Goal: Information Seeking & Learning: Learn about a topic

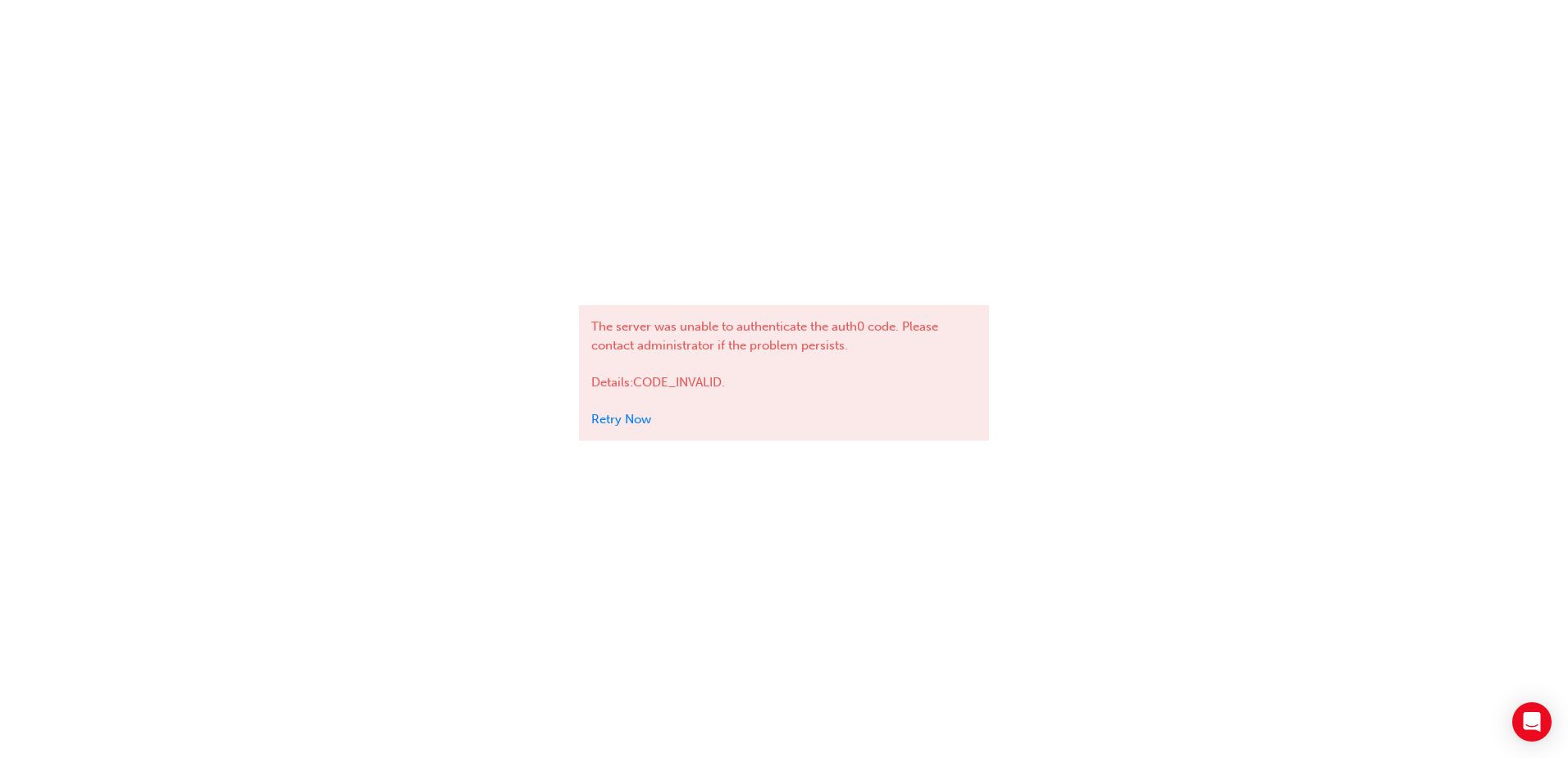
click at [615, 417] on link "Retry Now" at bounding box center [621, 419] width 60 height 15
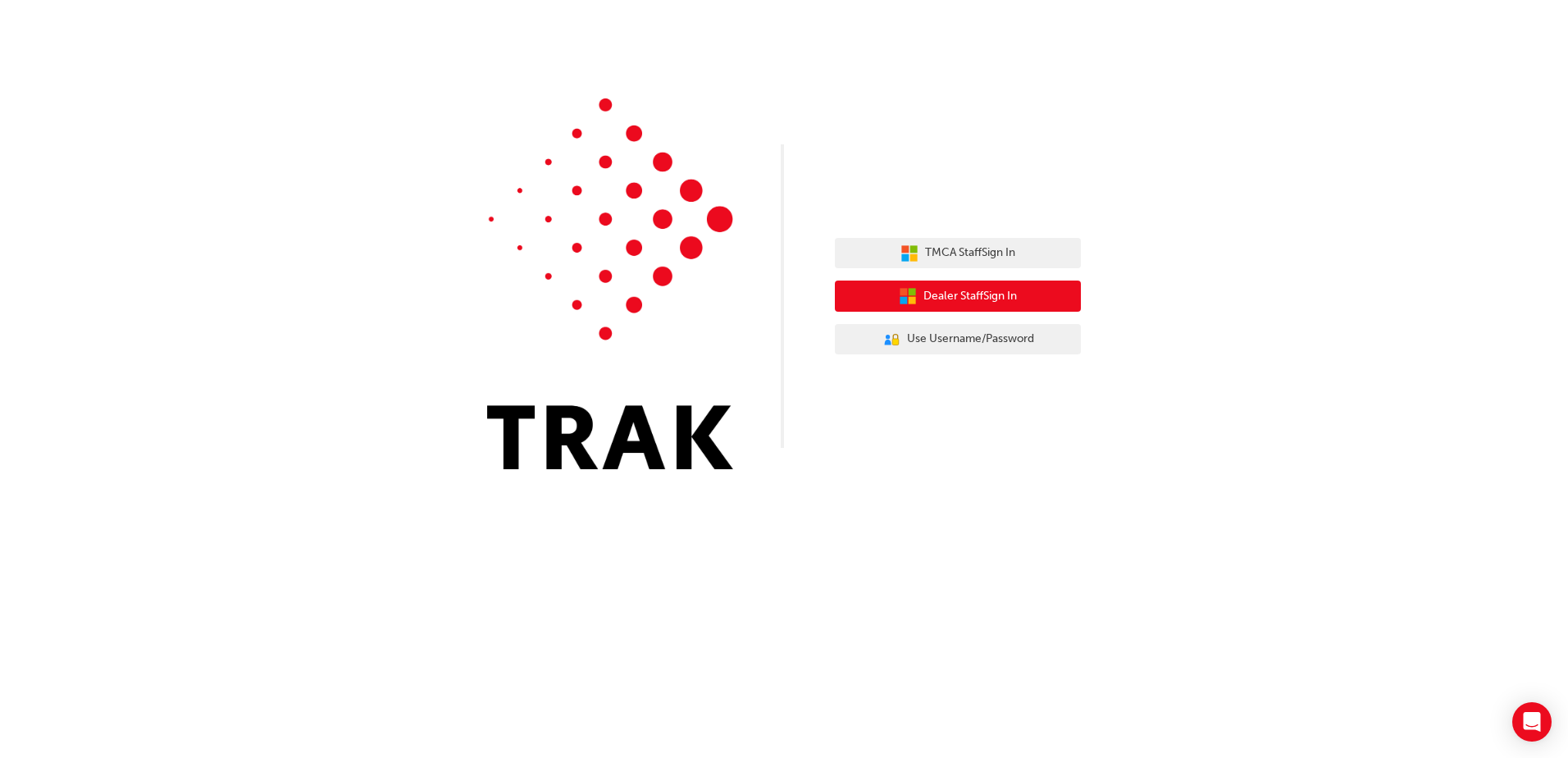
click at [936, 293] on span "Dealer Staff Sign In" at bounding box center [970, 297] width 93 height 19
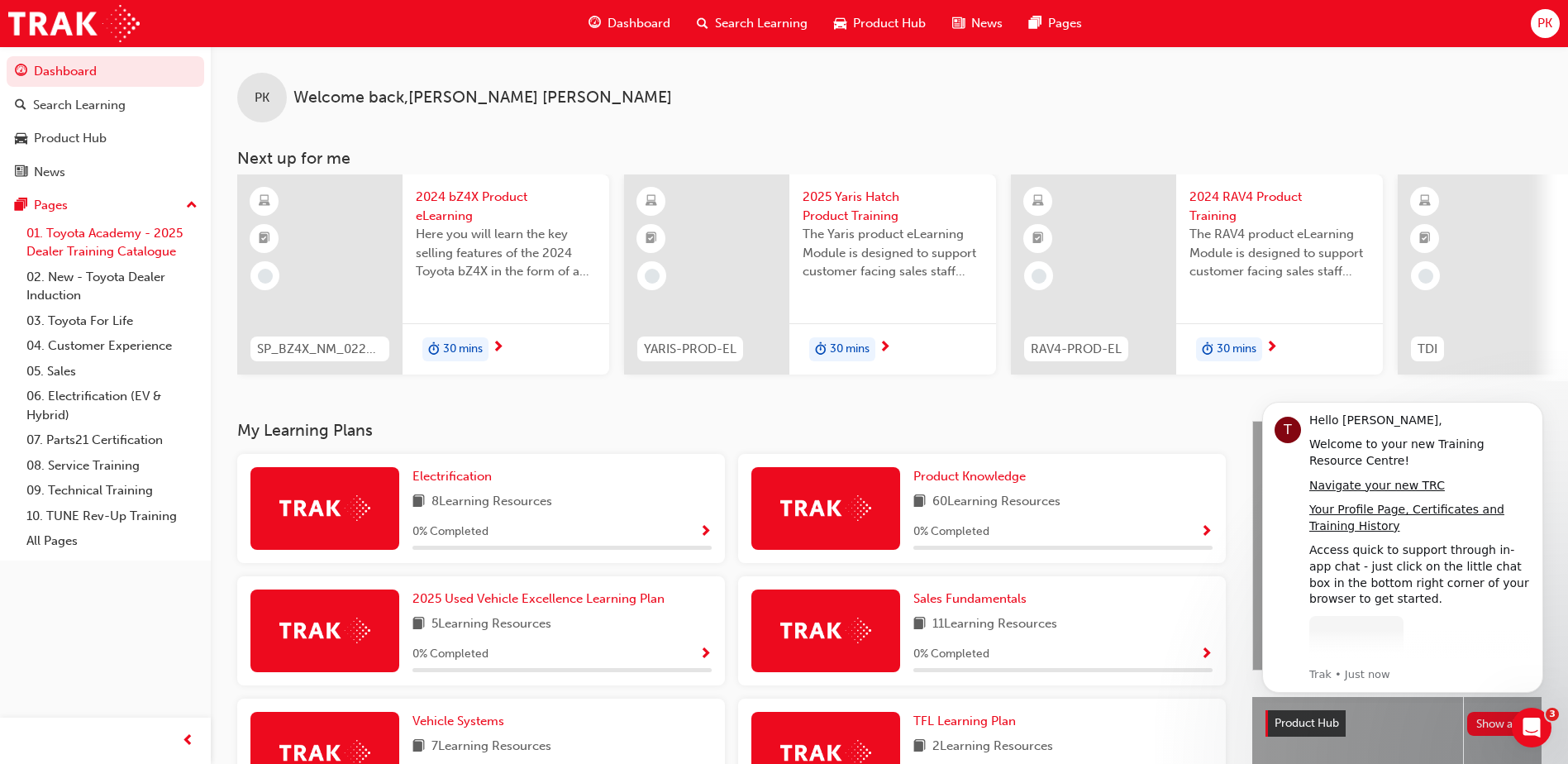
click at [121, 244] on link "01. Toyota Academy - 2025 Dealer Training Catalogue" at bounding box center [113, 243] width 185 height 44
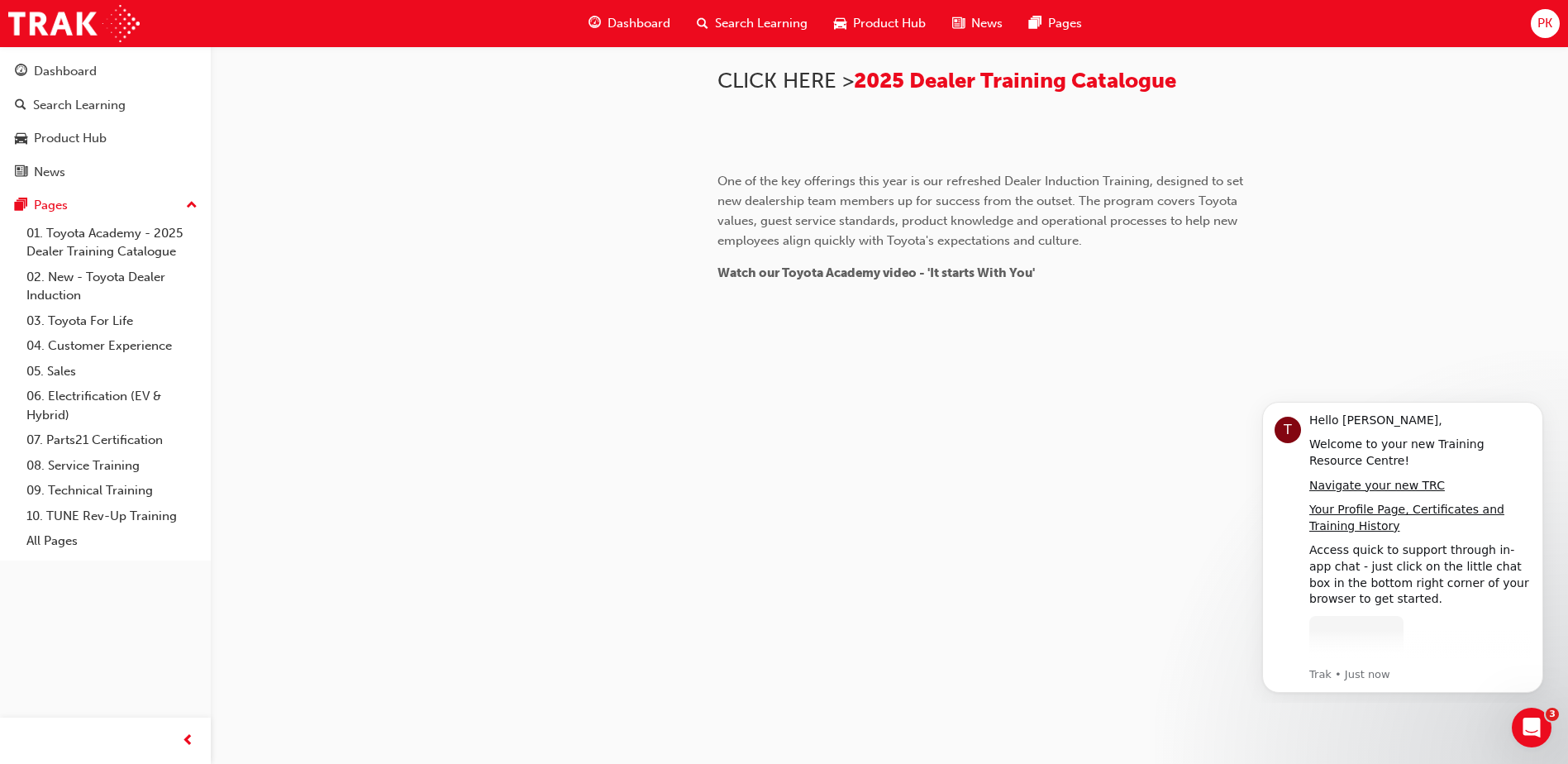
scroll to position [1433, 0]
click at [84, 290] on link "02. New - Toyota Dealer Induction" at bounding box center [113, 287] width 185 height 44
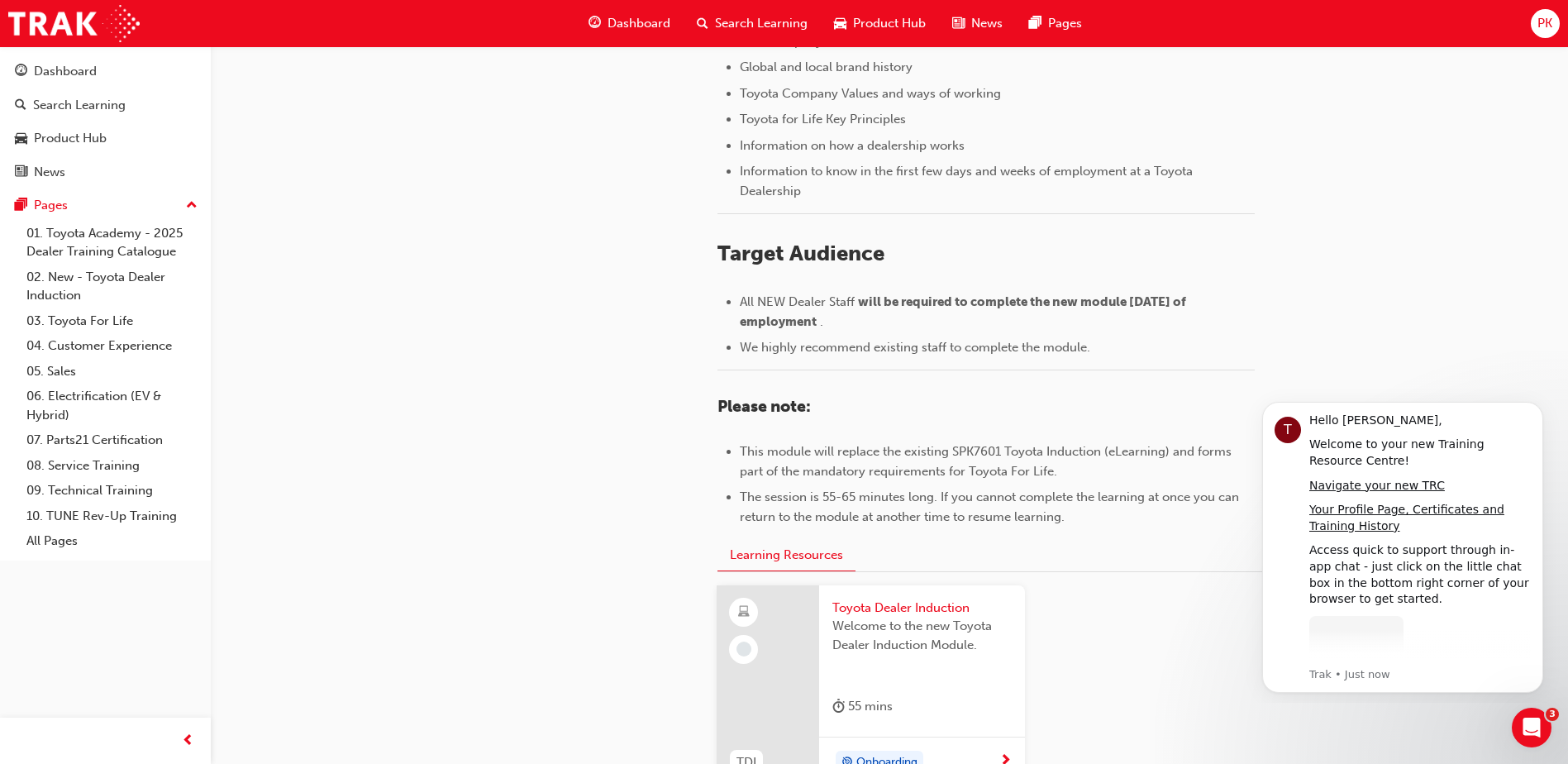
scroll to position [717, 0]
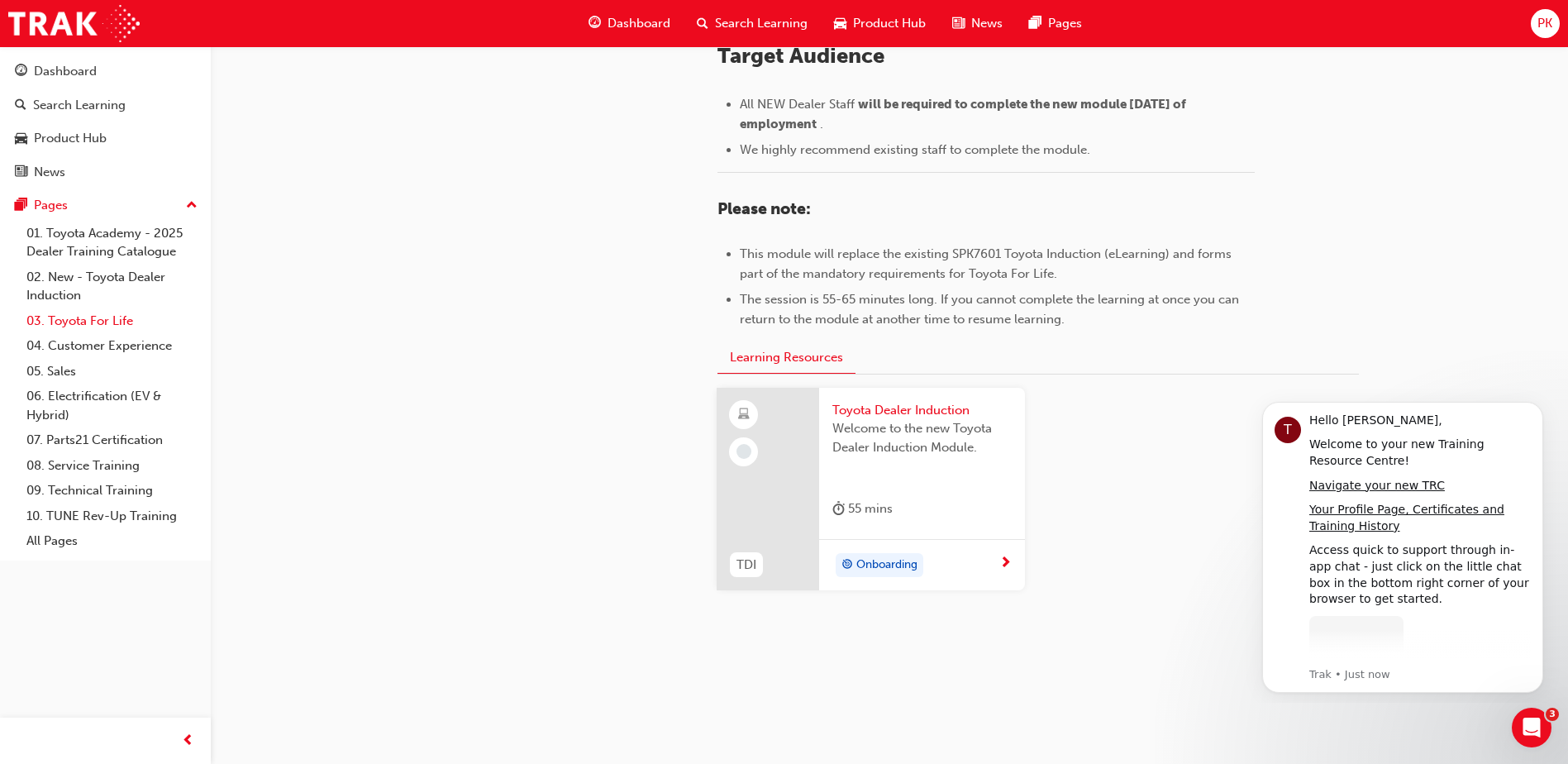
click at [71, 320] on link "03. Toyota For Life" at bounding box center [113, 320] width 185 height 26
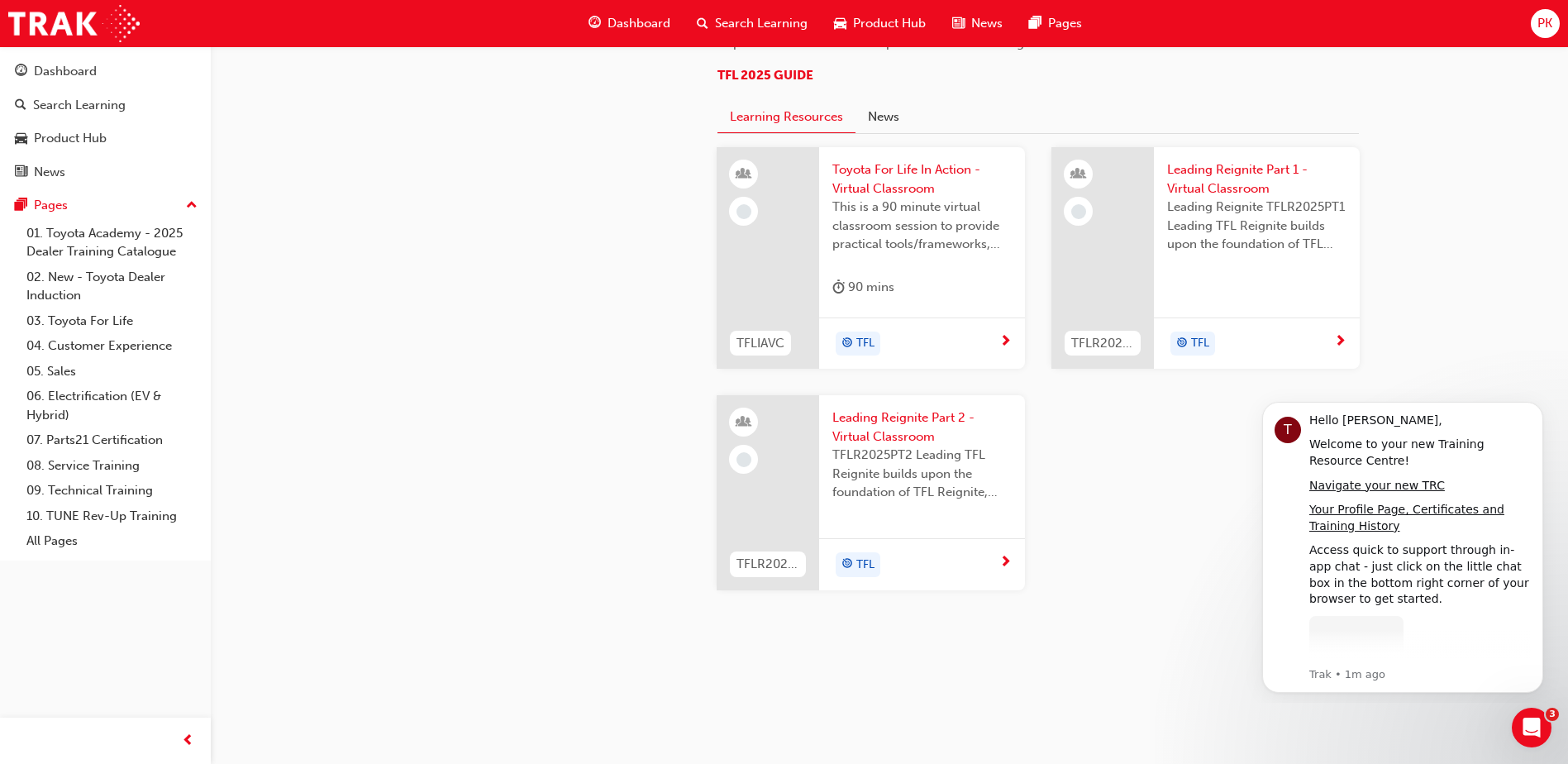
scroll to position [1488, 0]
click at [93, 341] on link "04. Customer Experience" at bounding box center [113, 346] width 185 height 26
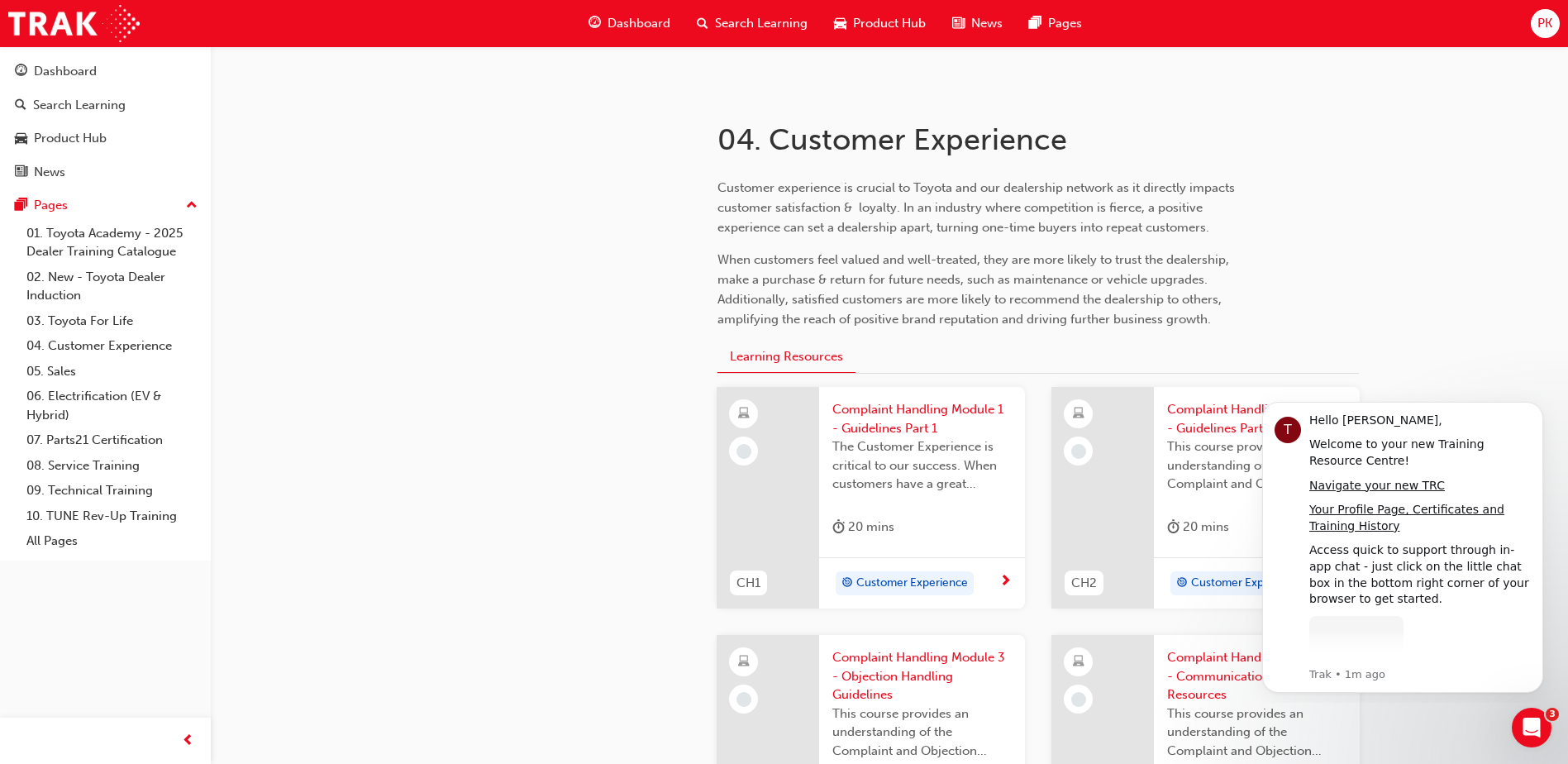
scroll to position [414, 0]
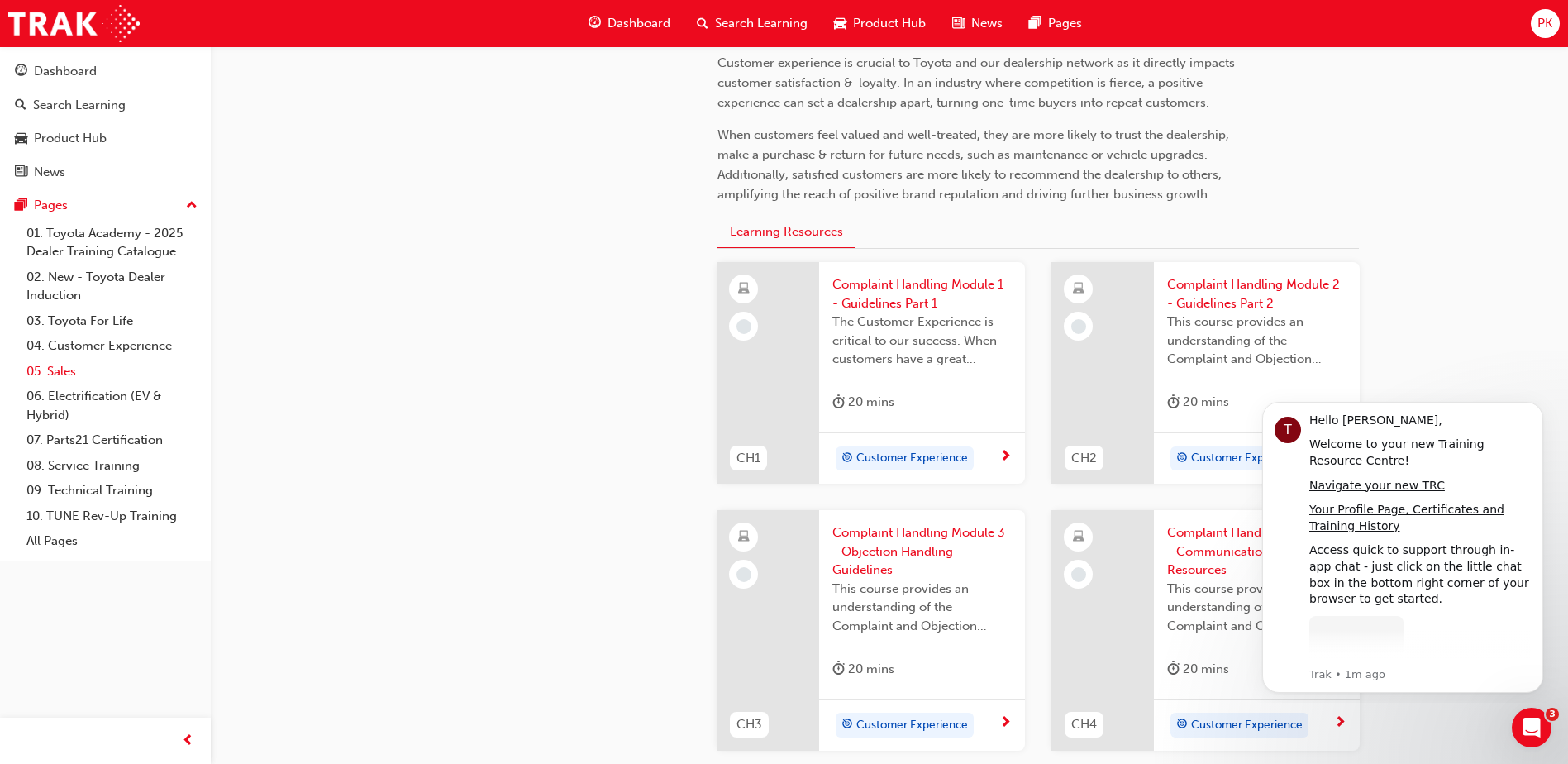
click at [69, 375] on link "05. Sales" at bounding box center [113, 371] width 185 height 26
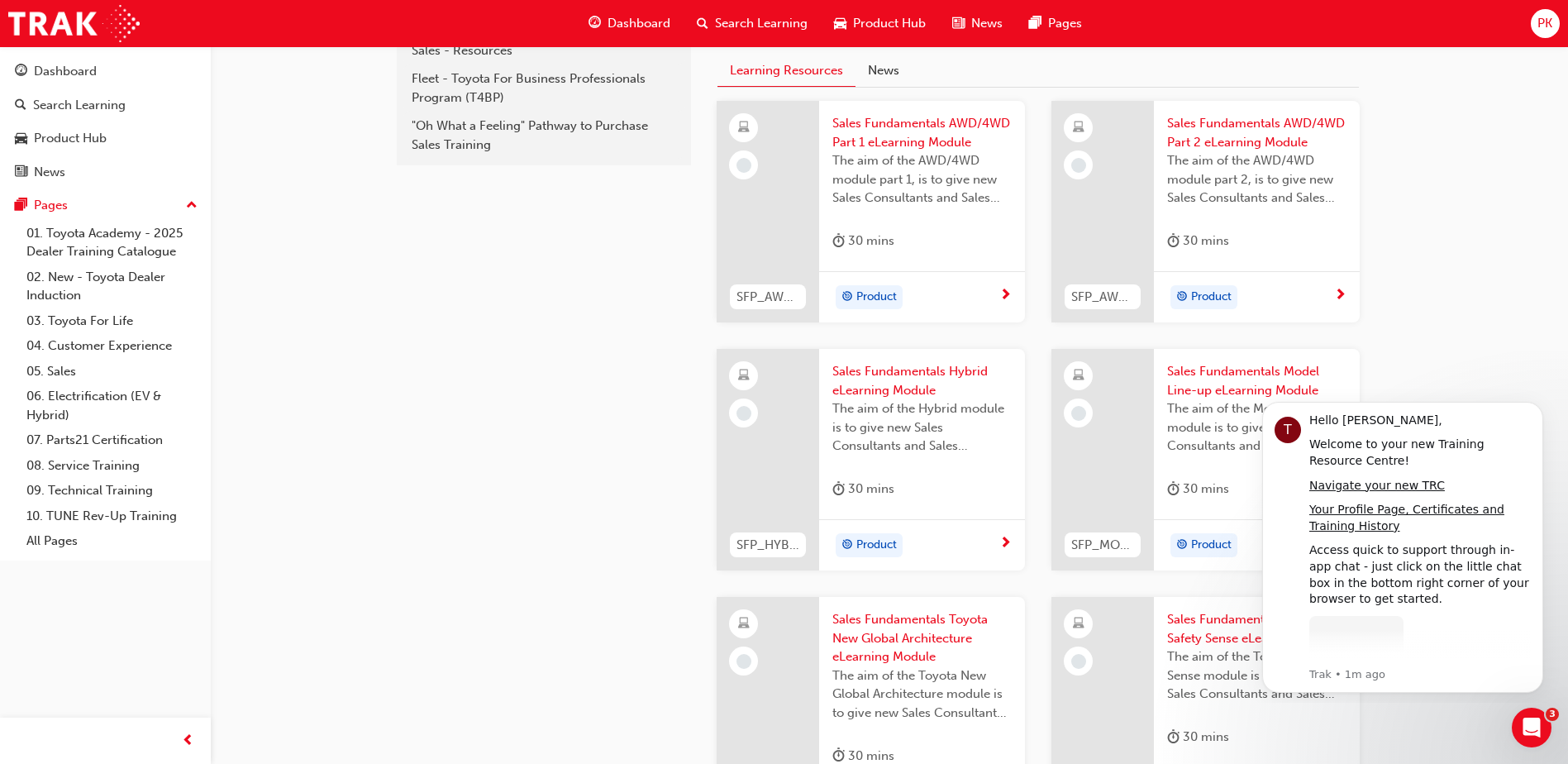
scroll to position [414, 0]
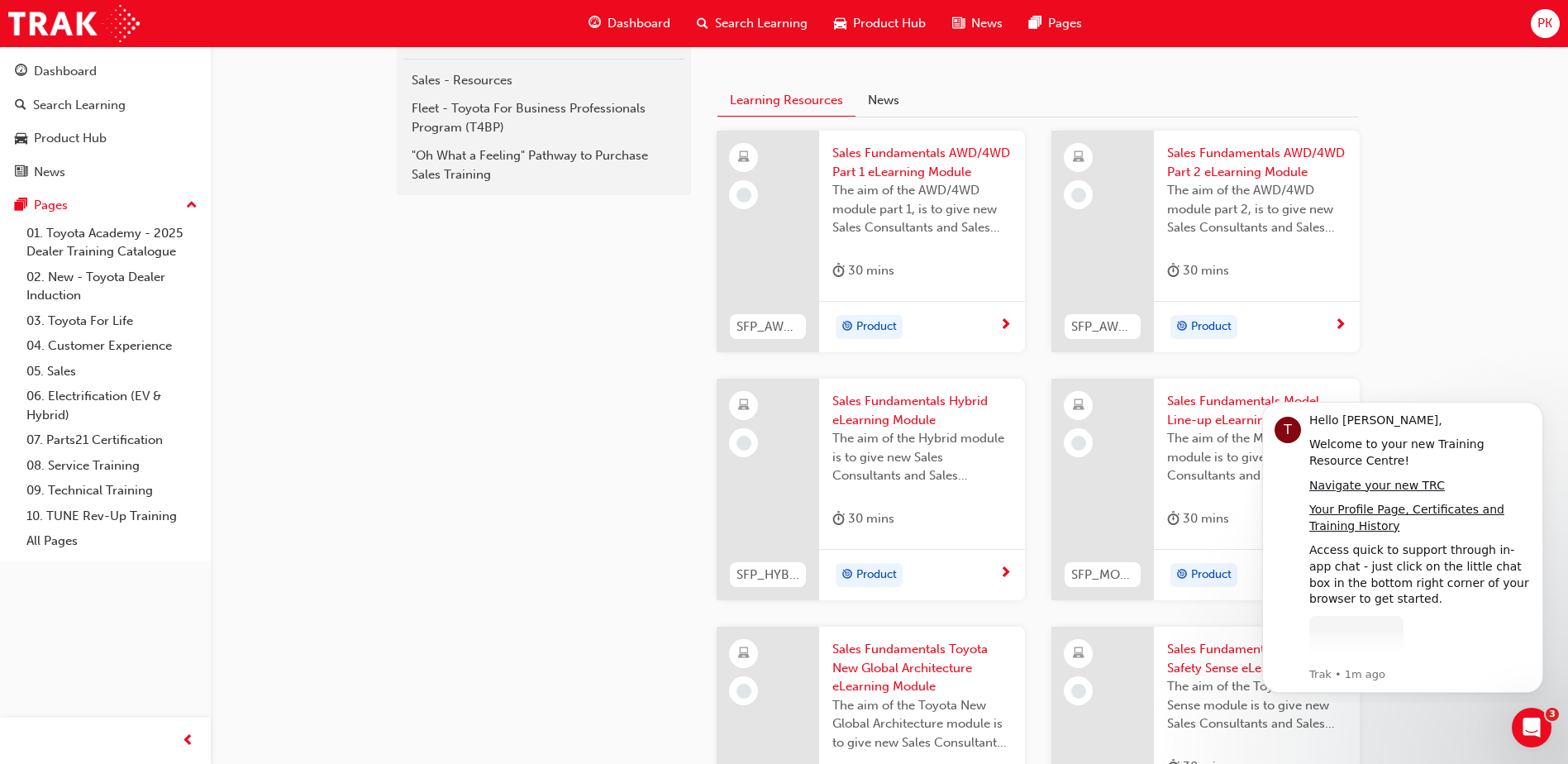
click at [888, 164] on span "Sales Fundamentals AWD/4WD Part 1 eLearning Module" at bounding box center [922, 162] width 180 height 37
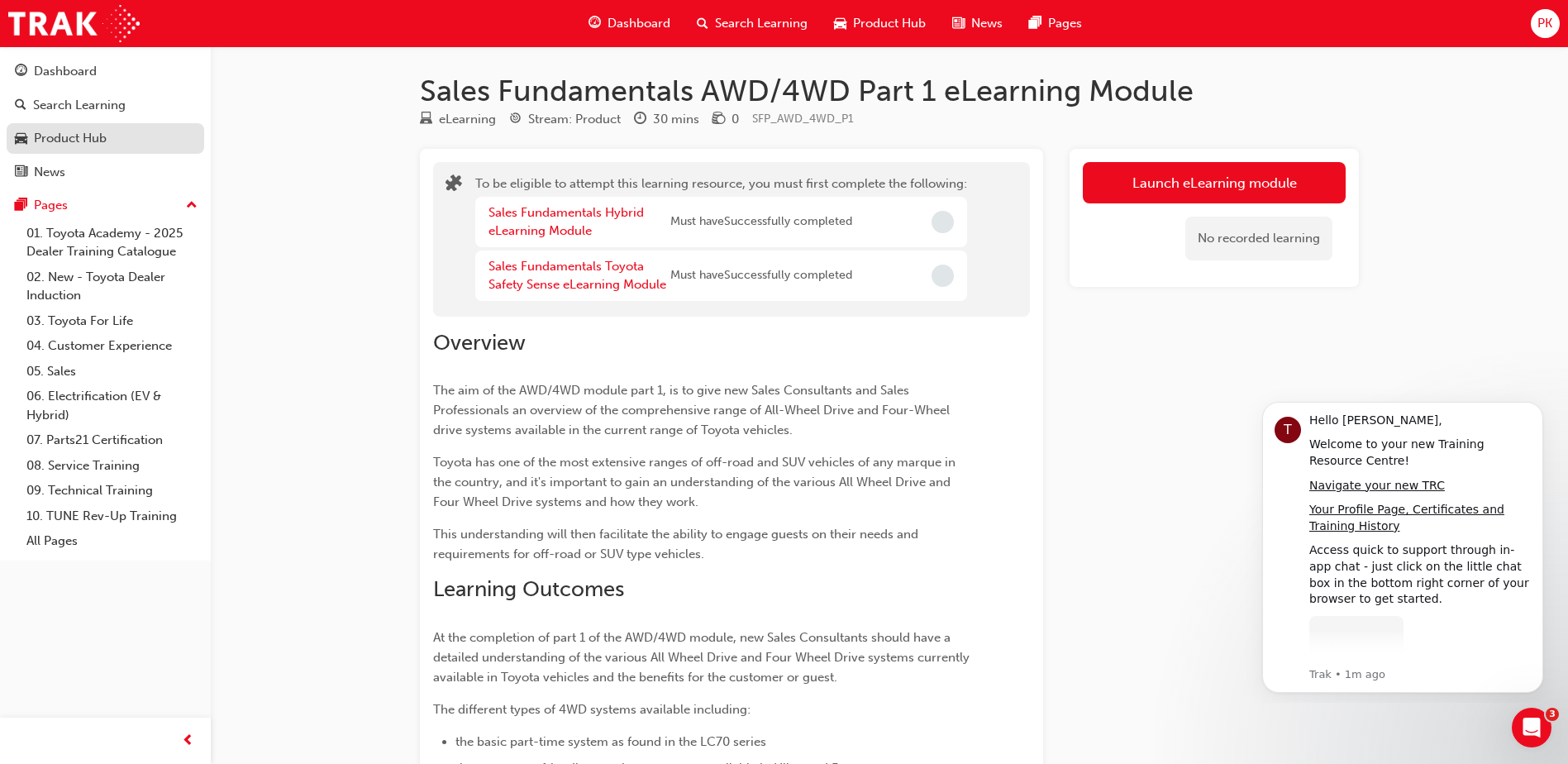
click at [75, 144] on div "Product Hub" at bounding box center [70, 139] width 73 height 19
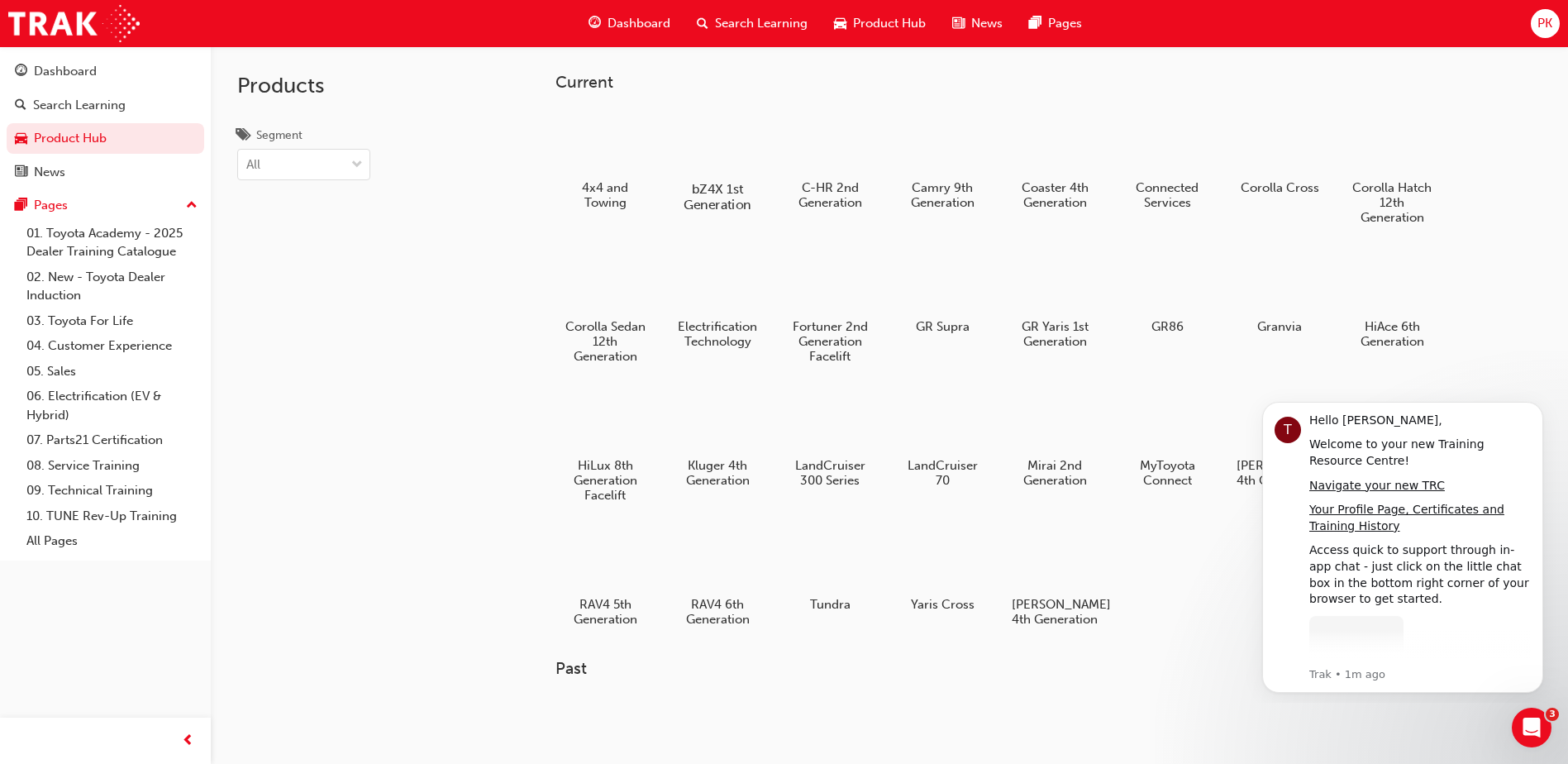
click at [702, 121] on div at bounding box center [718, 141] width 92 height 65
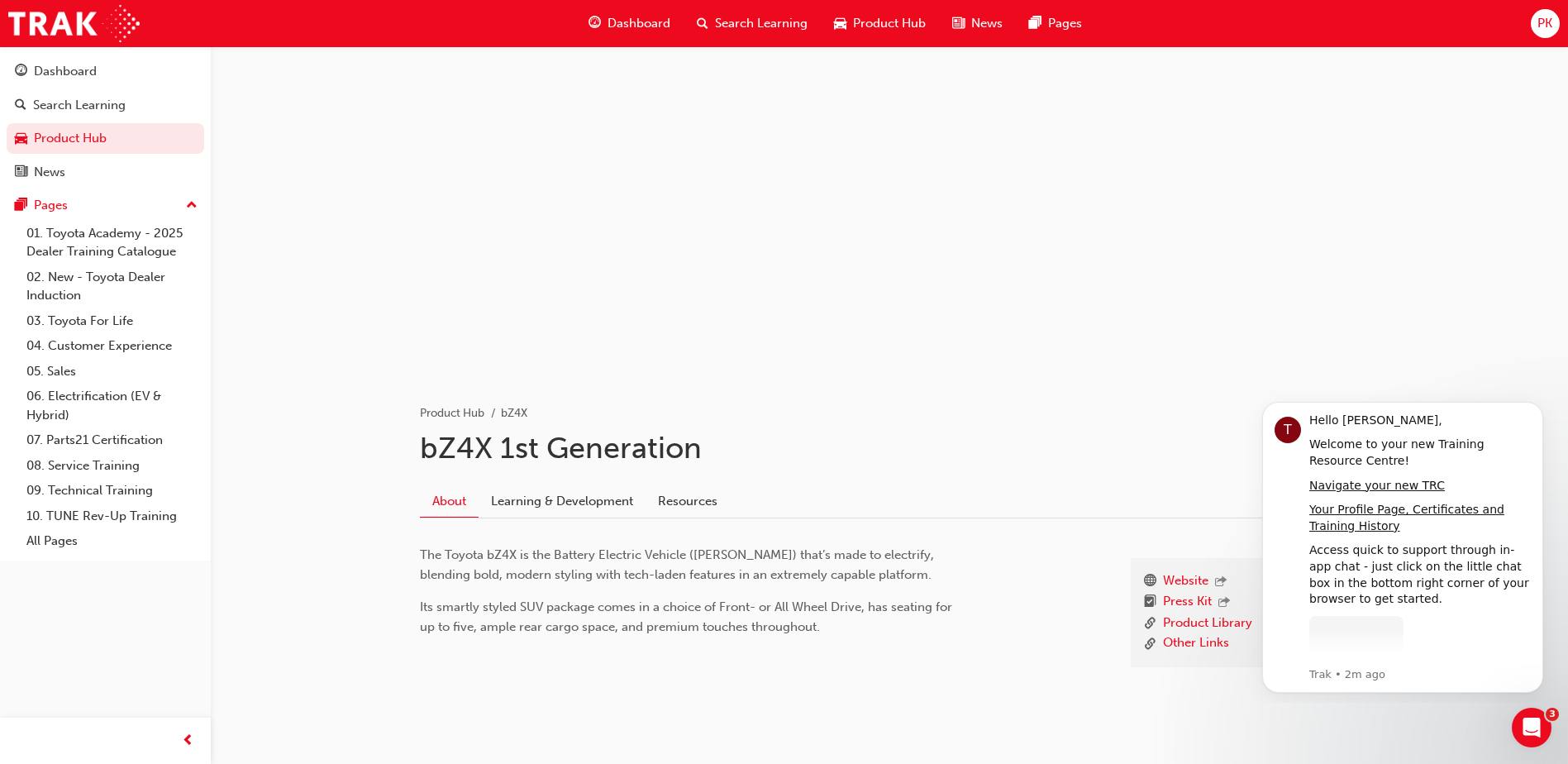
scroll to position [50, 0]
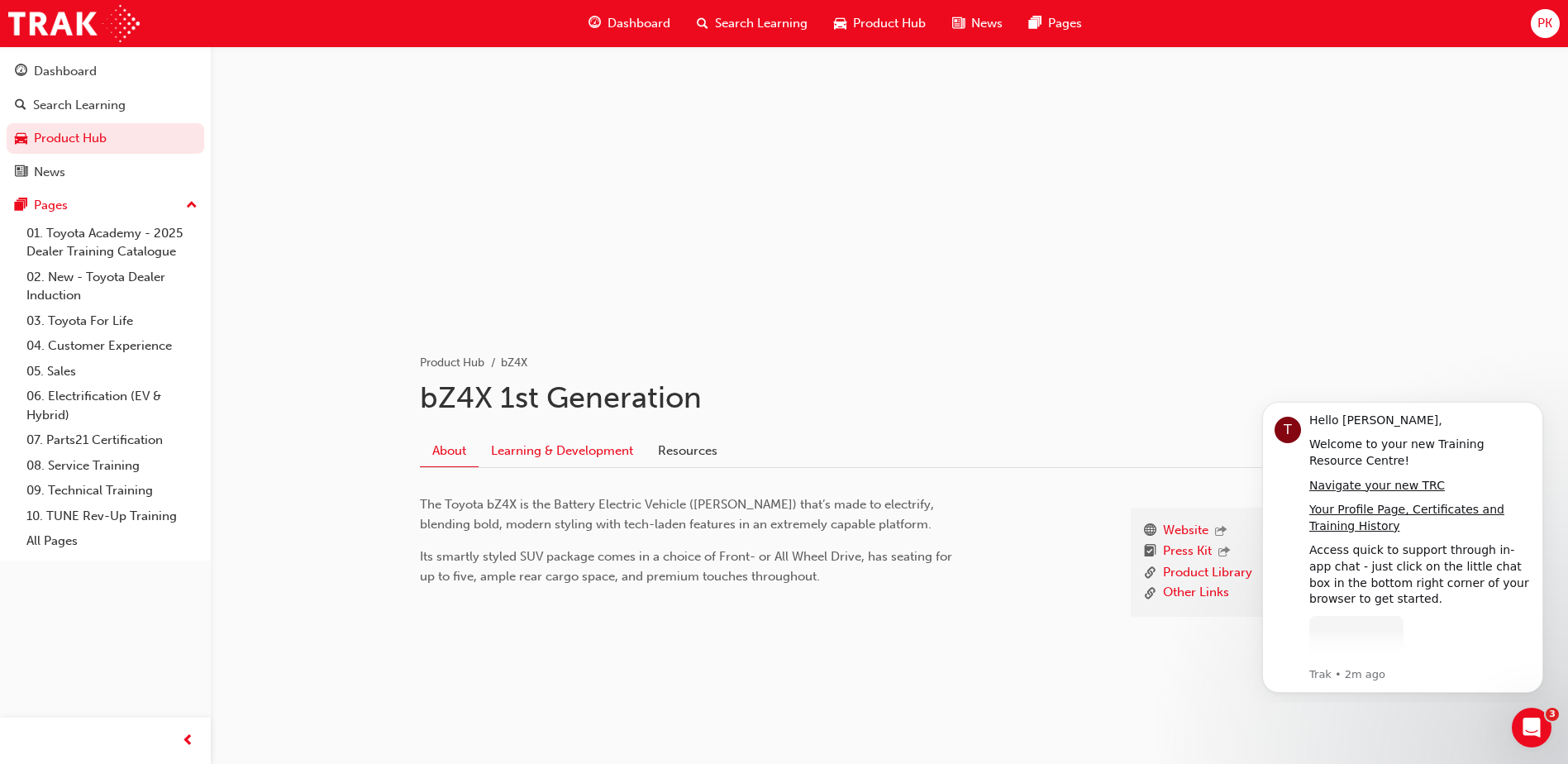
click at [585, 462] on link "Learning & Development" at bounding box center [562, 451] width 167 height 32
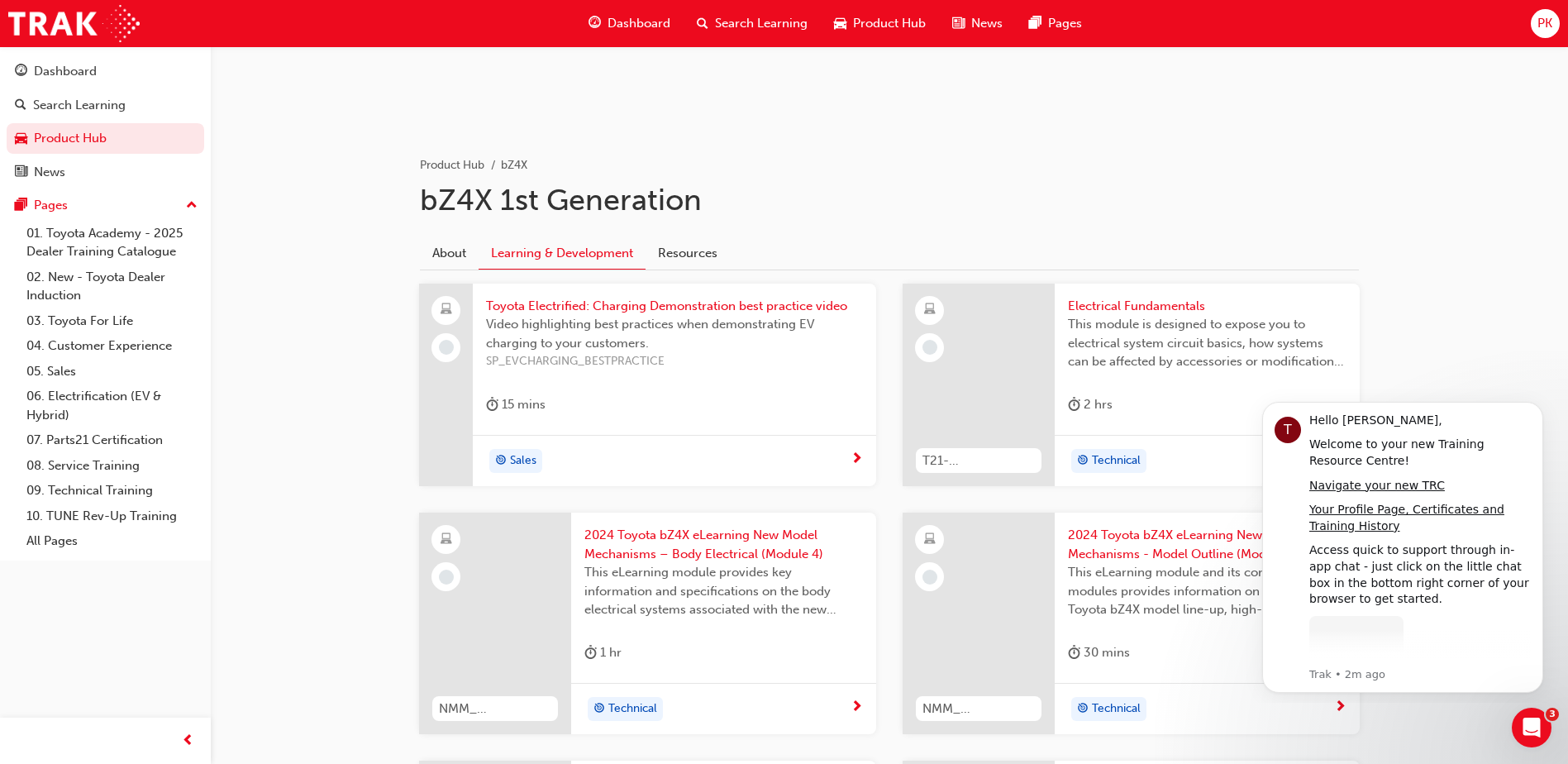
scroll to position [331, 0]
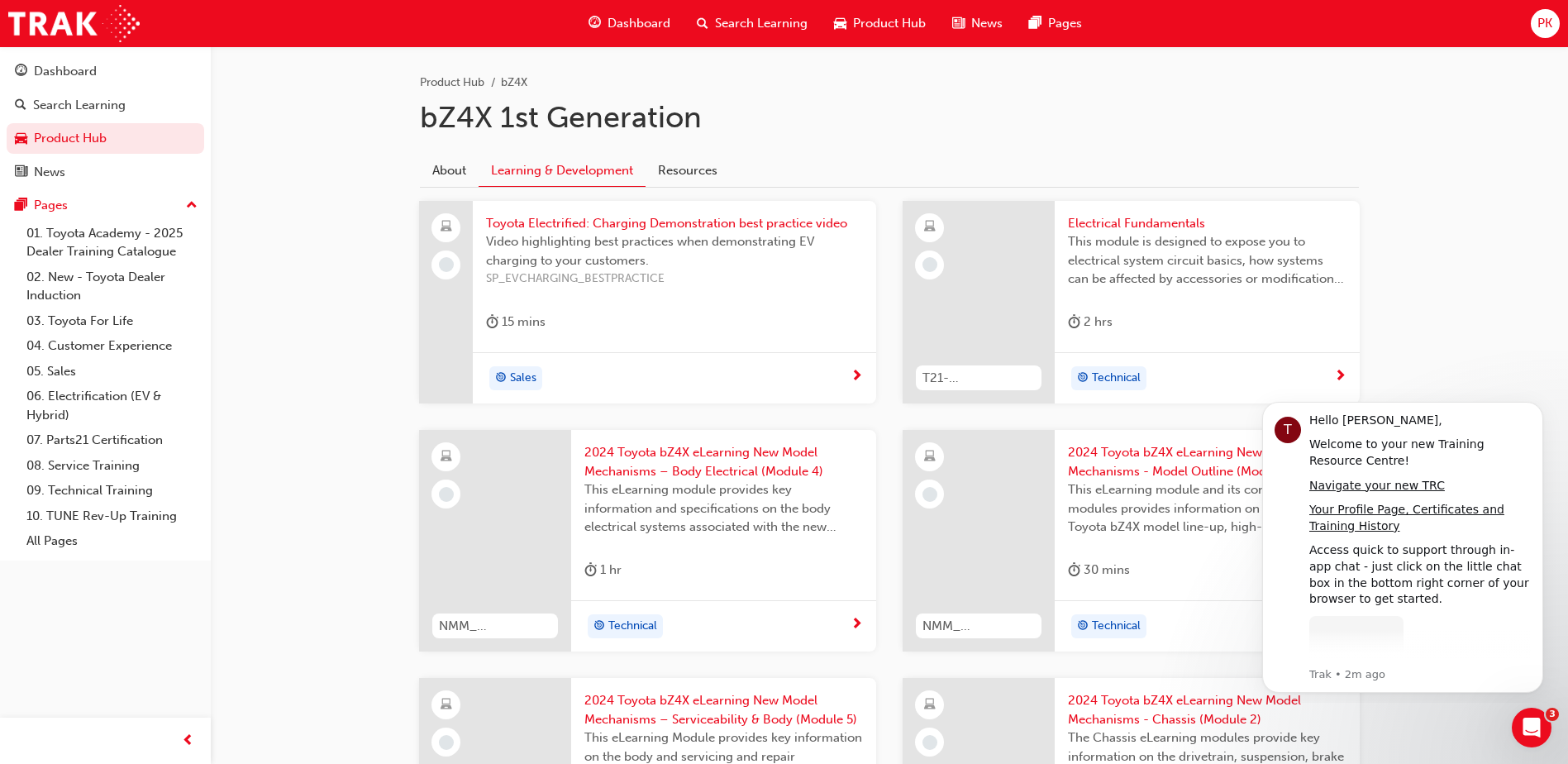
click at [865, 26] on span "Product Hub" at bounding box center [890, 24] width 73 height 19
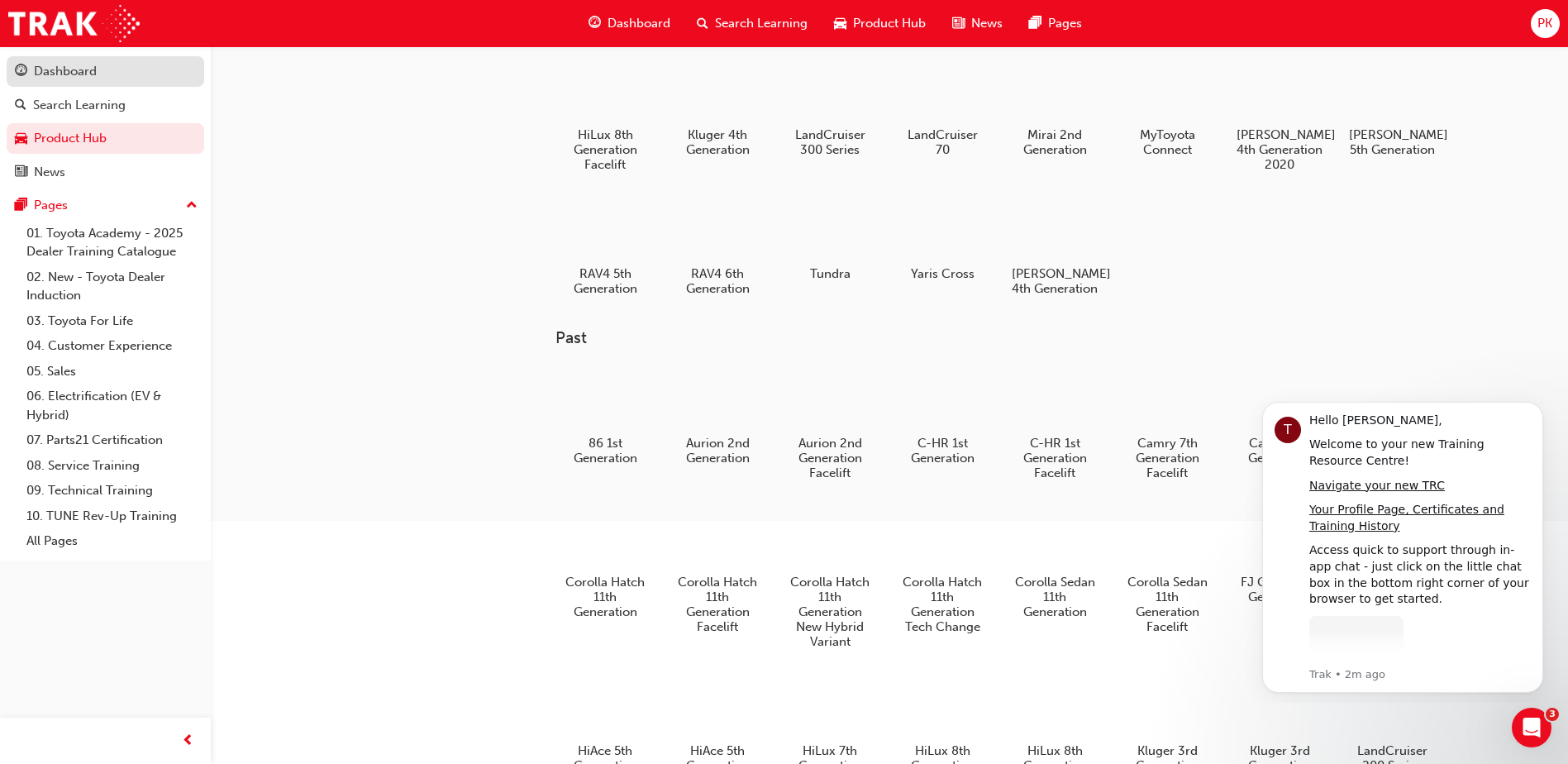
click at [105, 82] on link "Dashboard" at bounding box center [106, 71] width 198 height 31
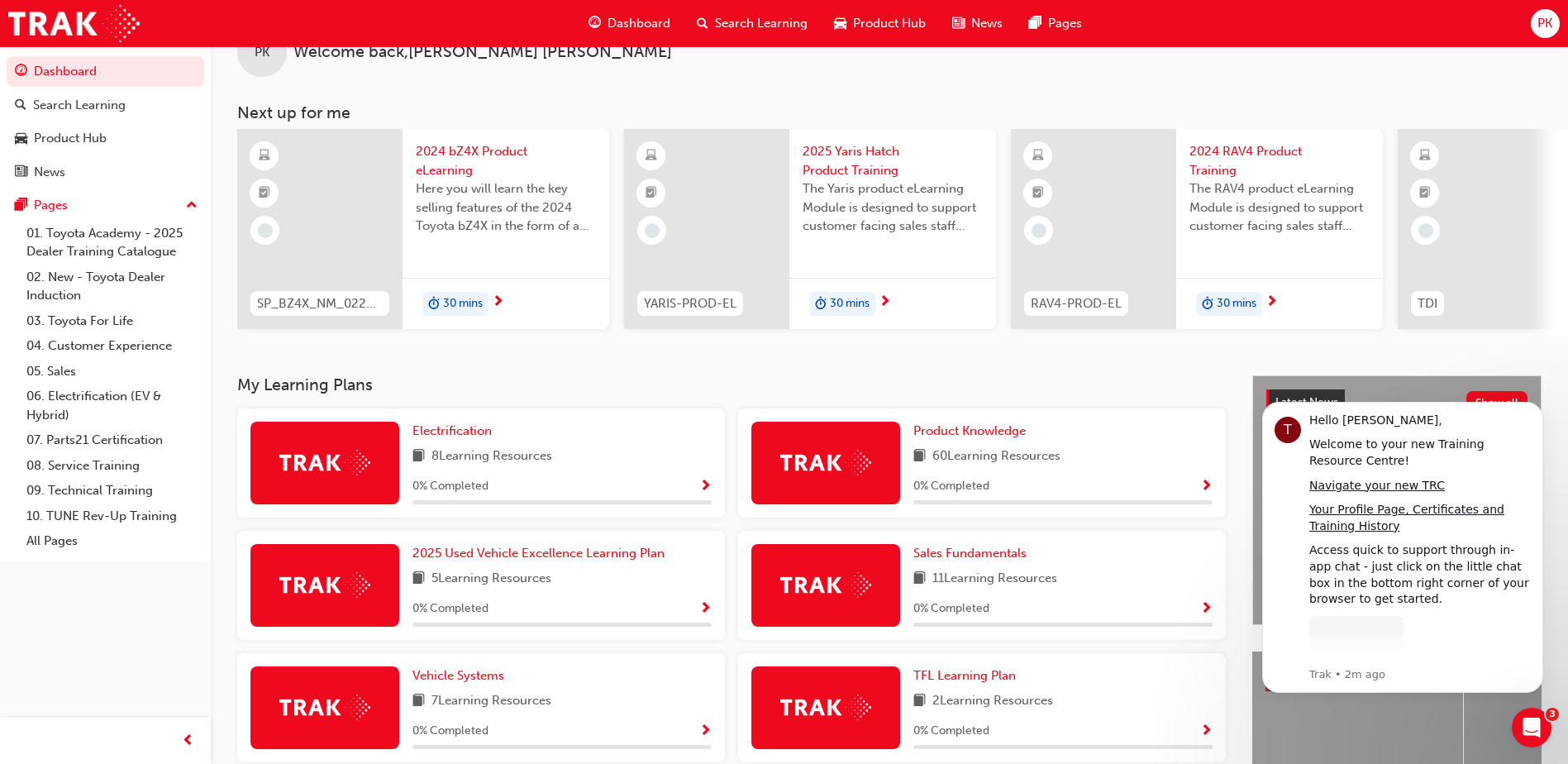
scroll to position [83, 0]
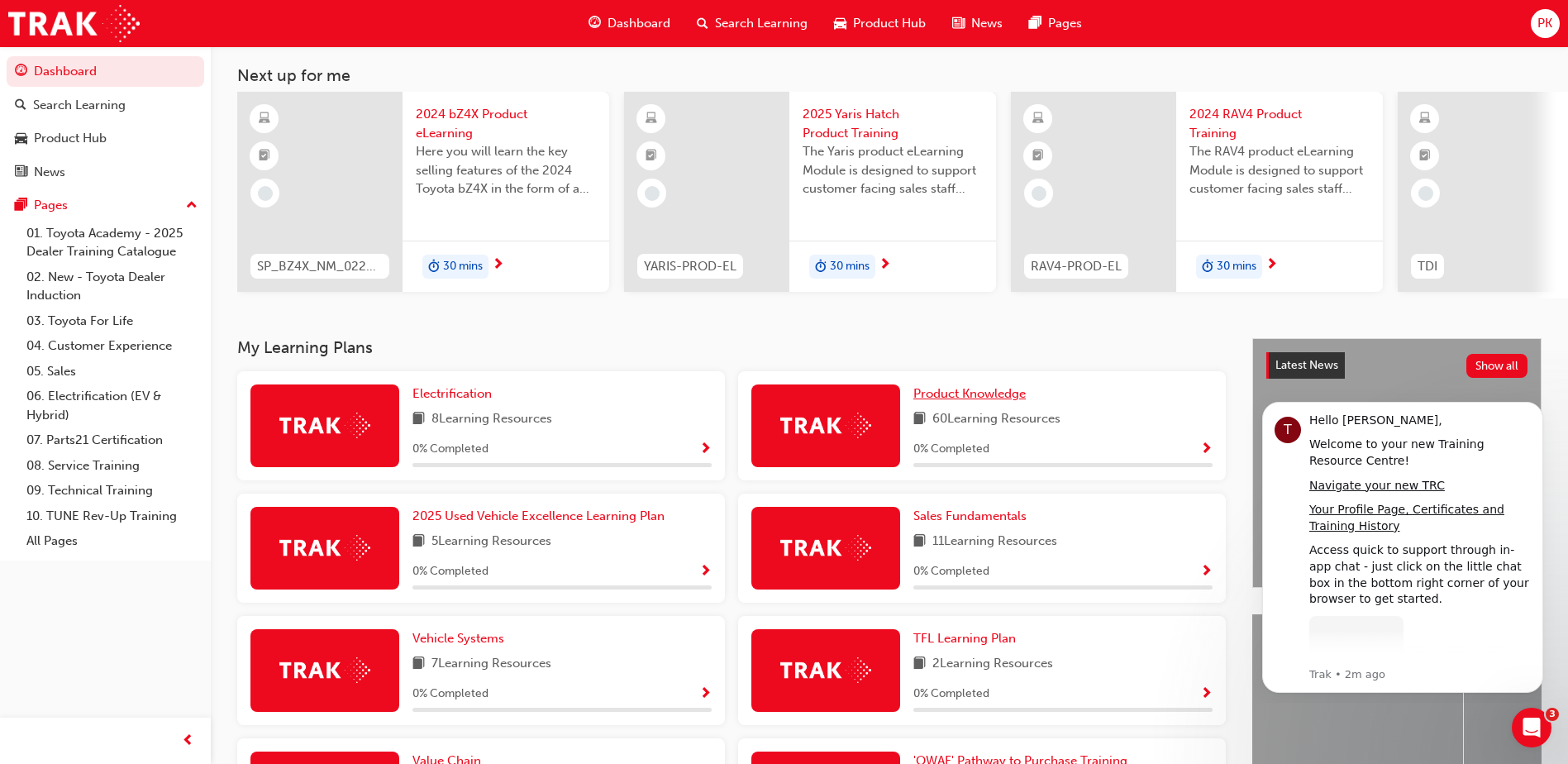
click at [968, 396] on span "Product Knowledge" at bounding box center [970, 393] width 113 height 15
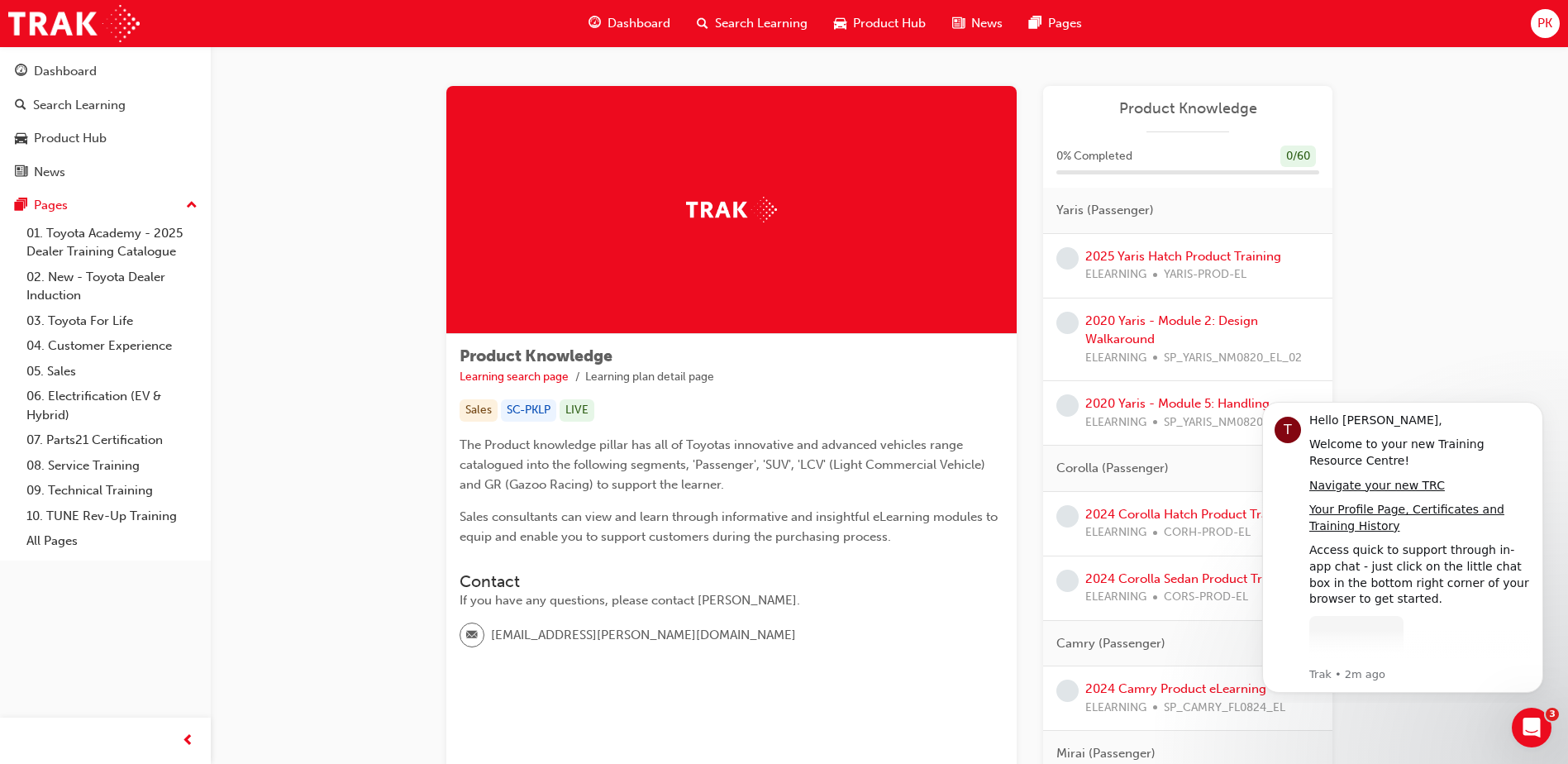
click at [622, 21] on span "Dashboard" at bounding box center [639, 24] width 62 height 19
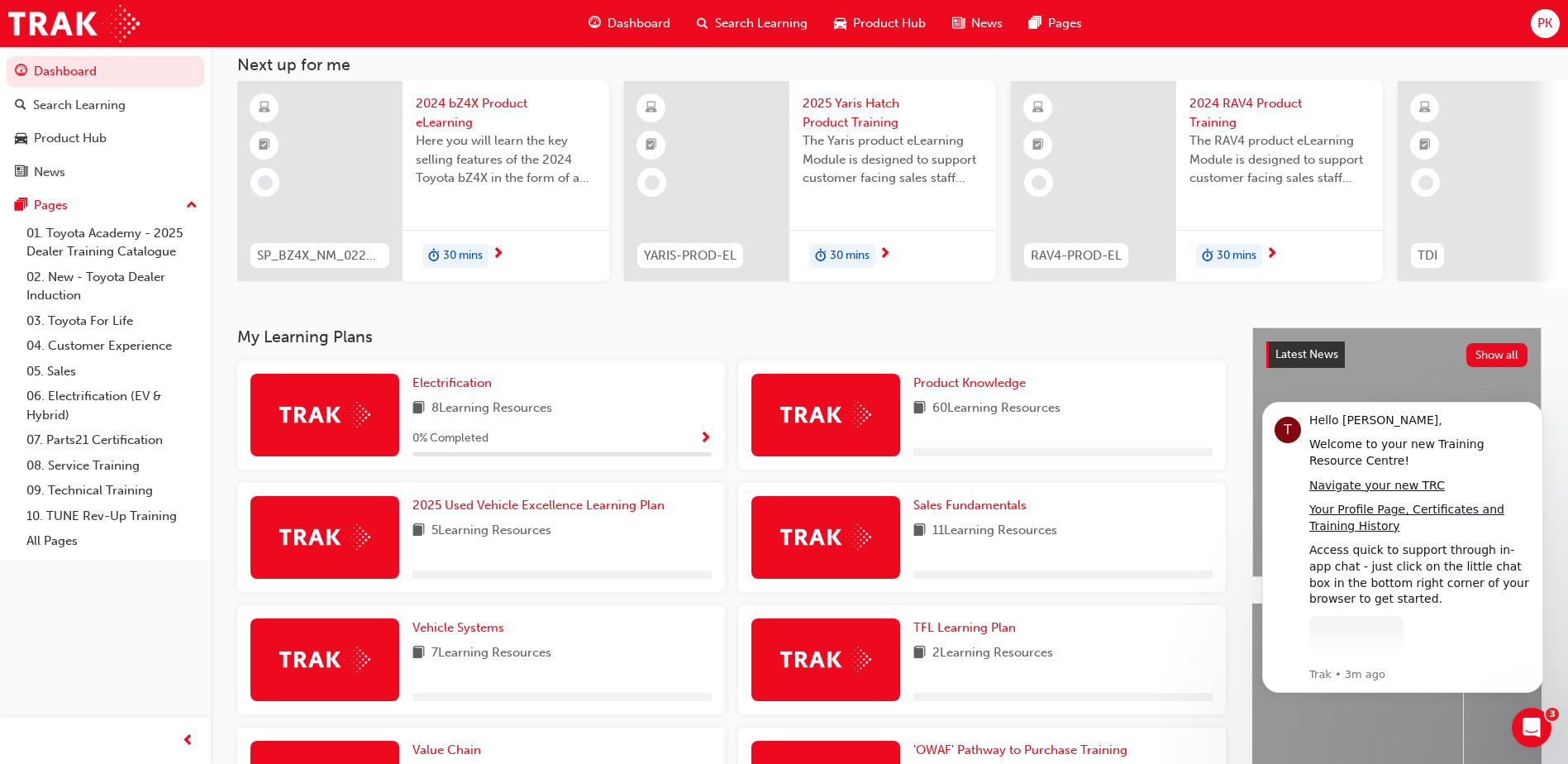
scroll to position [248, 0]
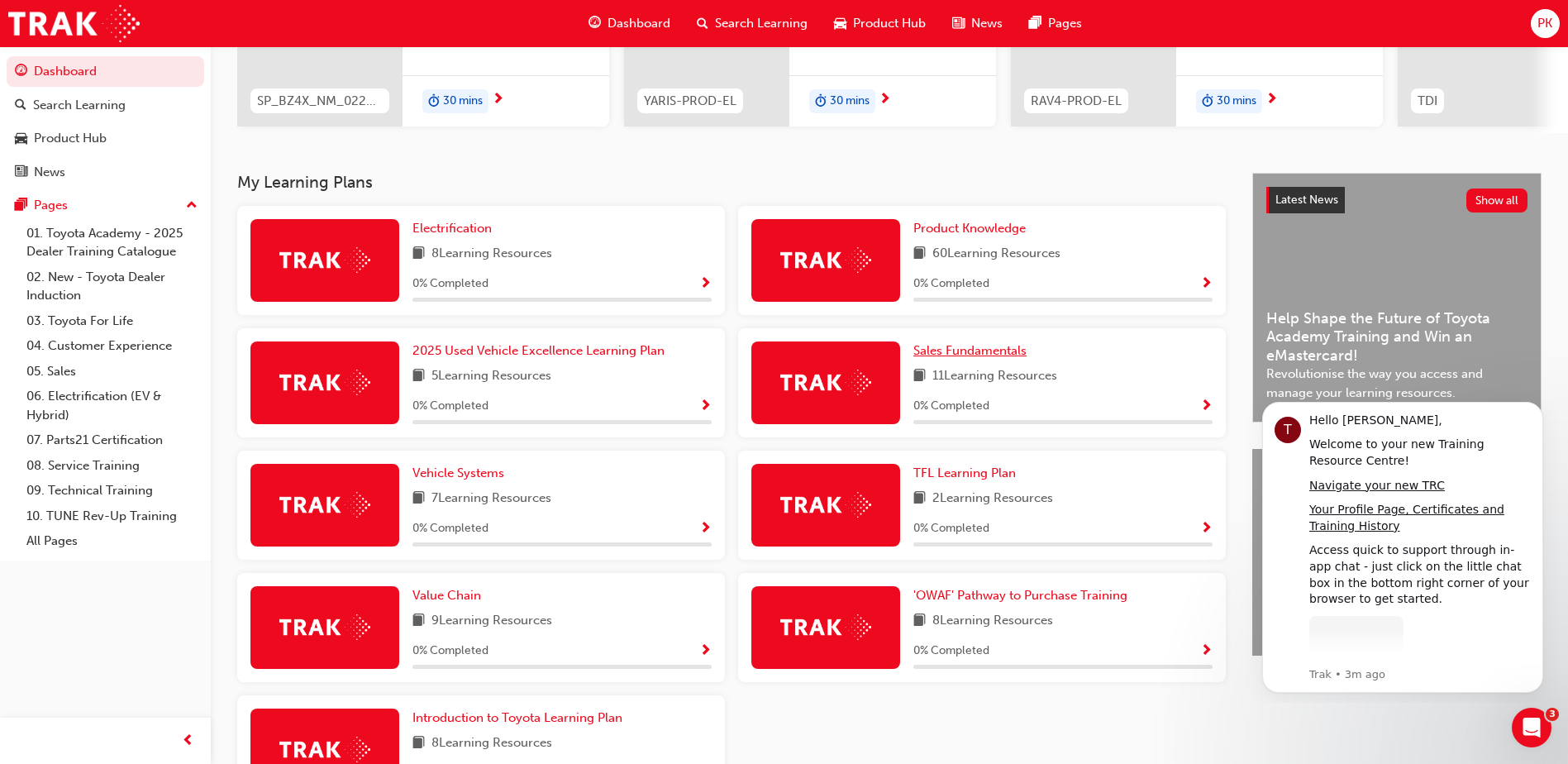
click at [991, 358] on span "Sales Fundamentals" at bounding box center [970, 350] width 114 height 15
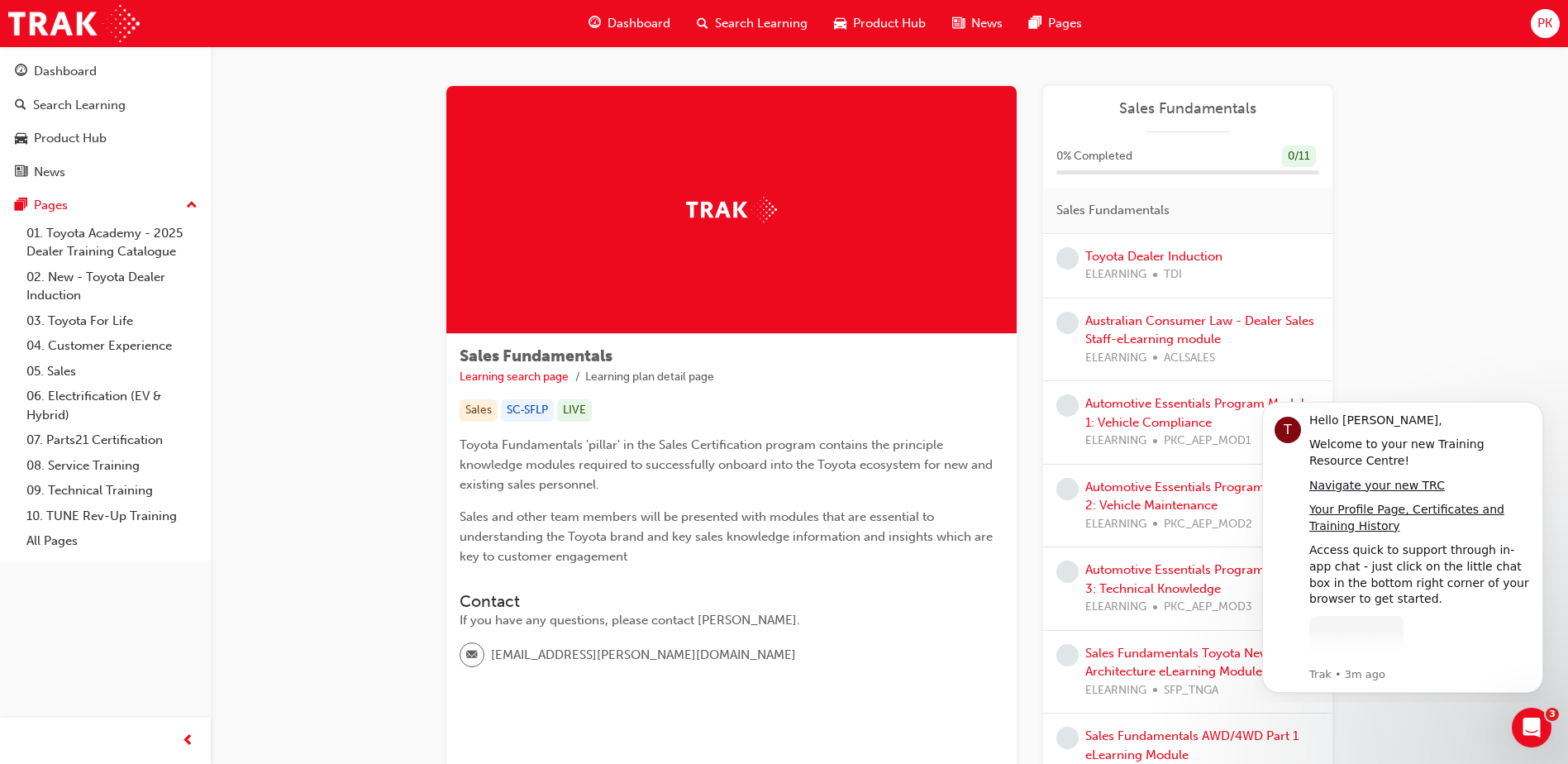
click at [660, 22] on span "Dashboard" at bounding box center [639, 24] width 62 height 19
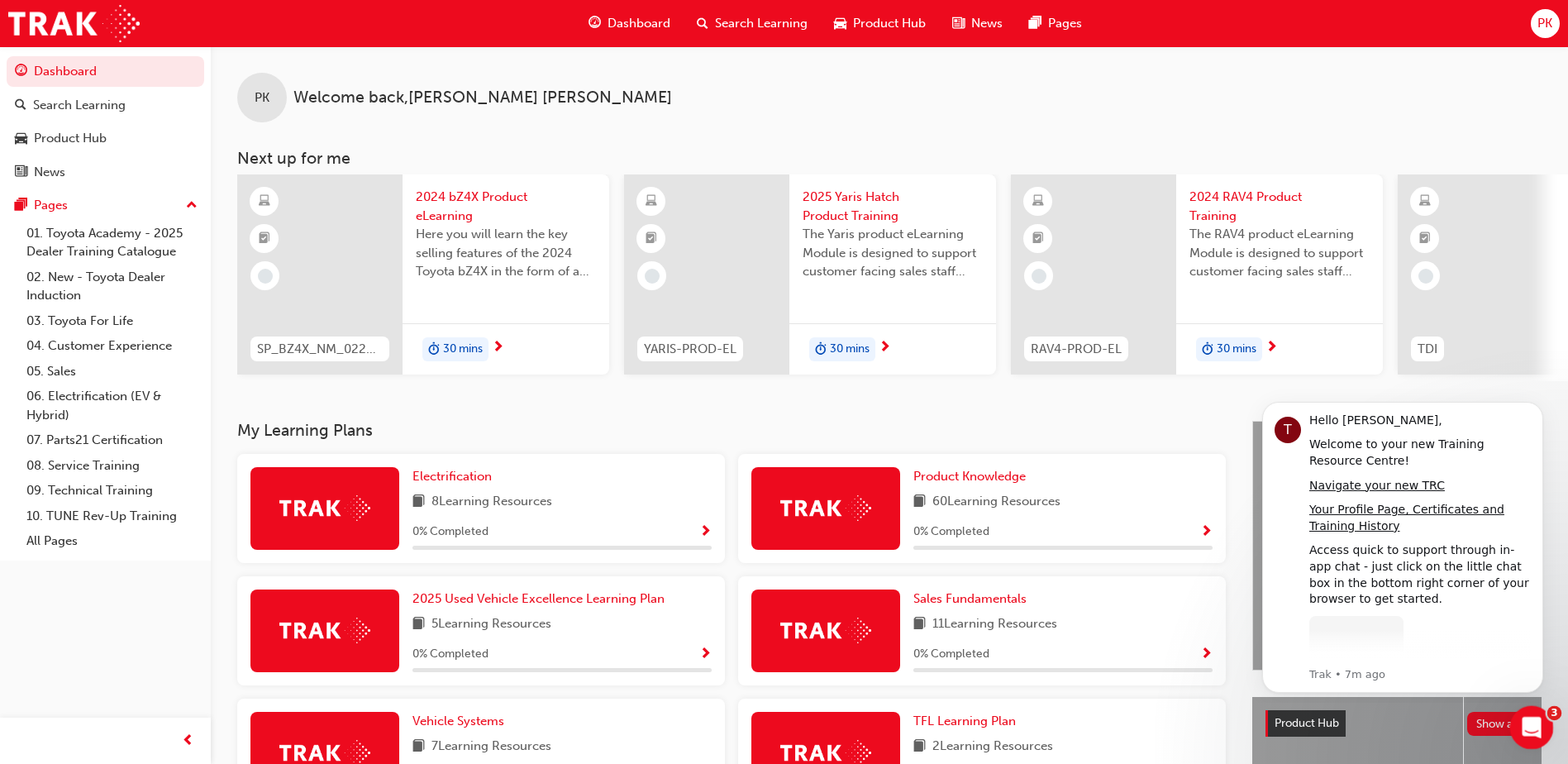
click at [1531, 727] on icon "Open Intercom Messenger" at bounding box center [1528, 724] width 11 height 13
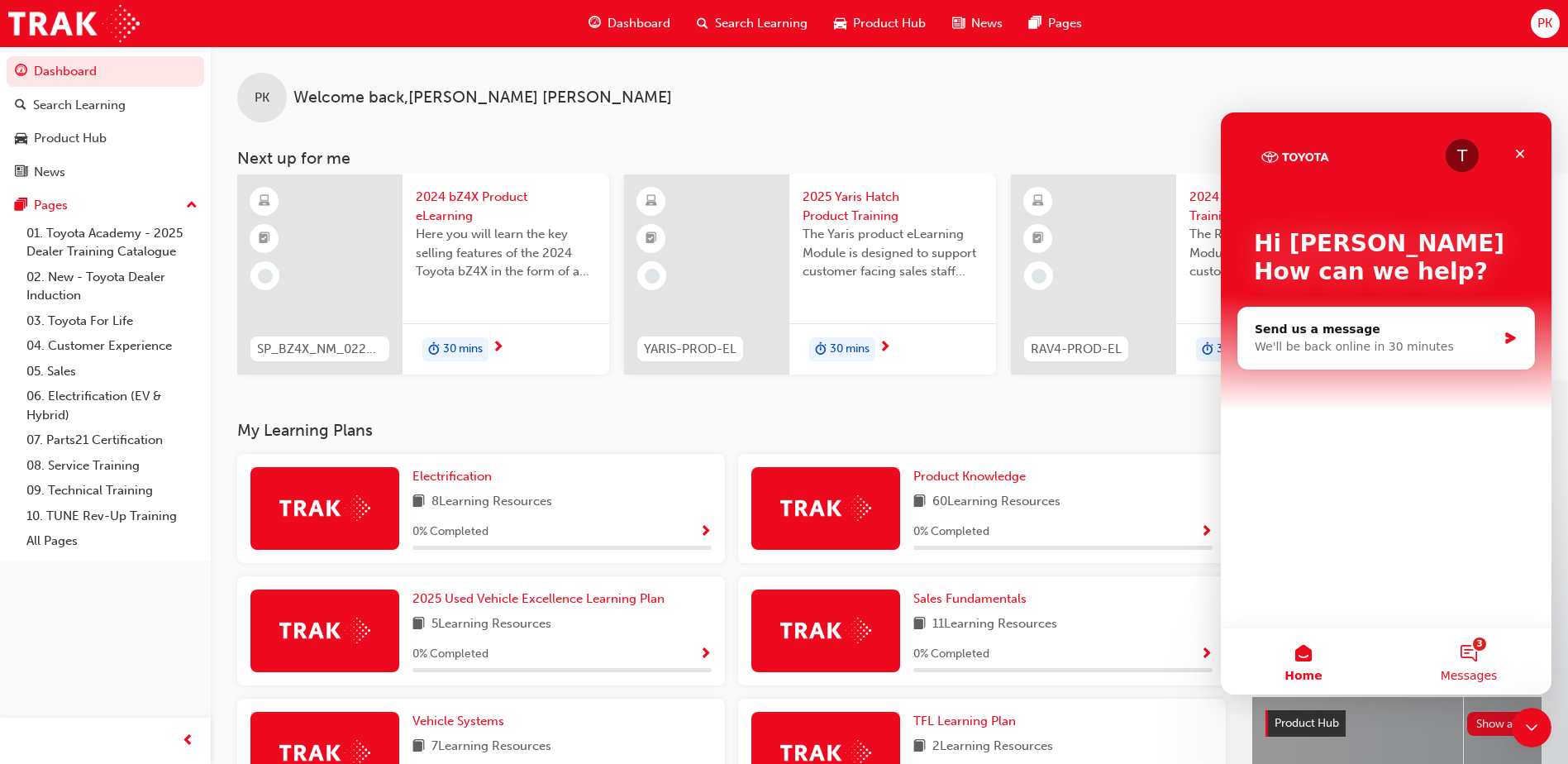
click at [1492, 675] on span "Messages" at bounding box center [1469, 675] width 57 height 11
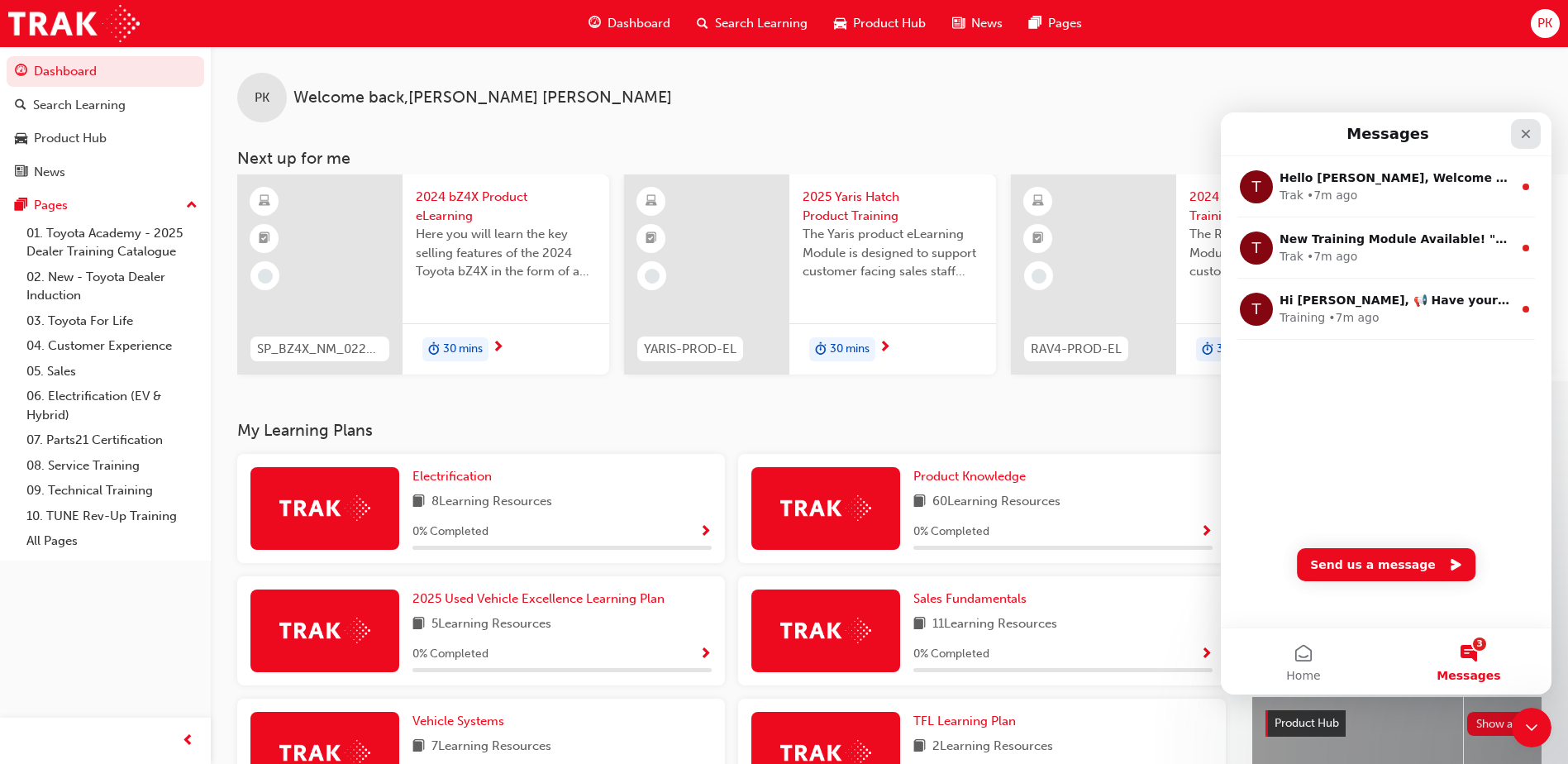
click at [1524, 126] on div "Close" at bounding box center [1526, 134] width 30 height 30
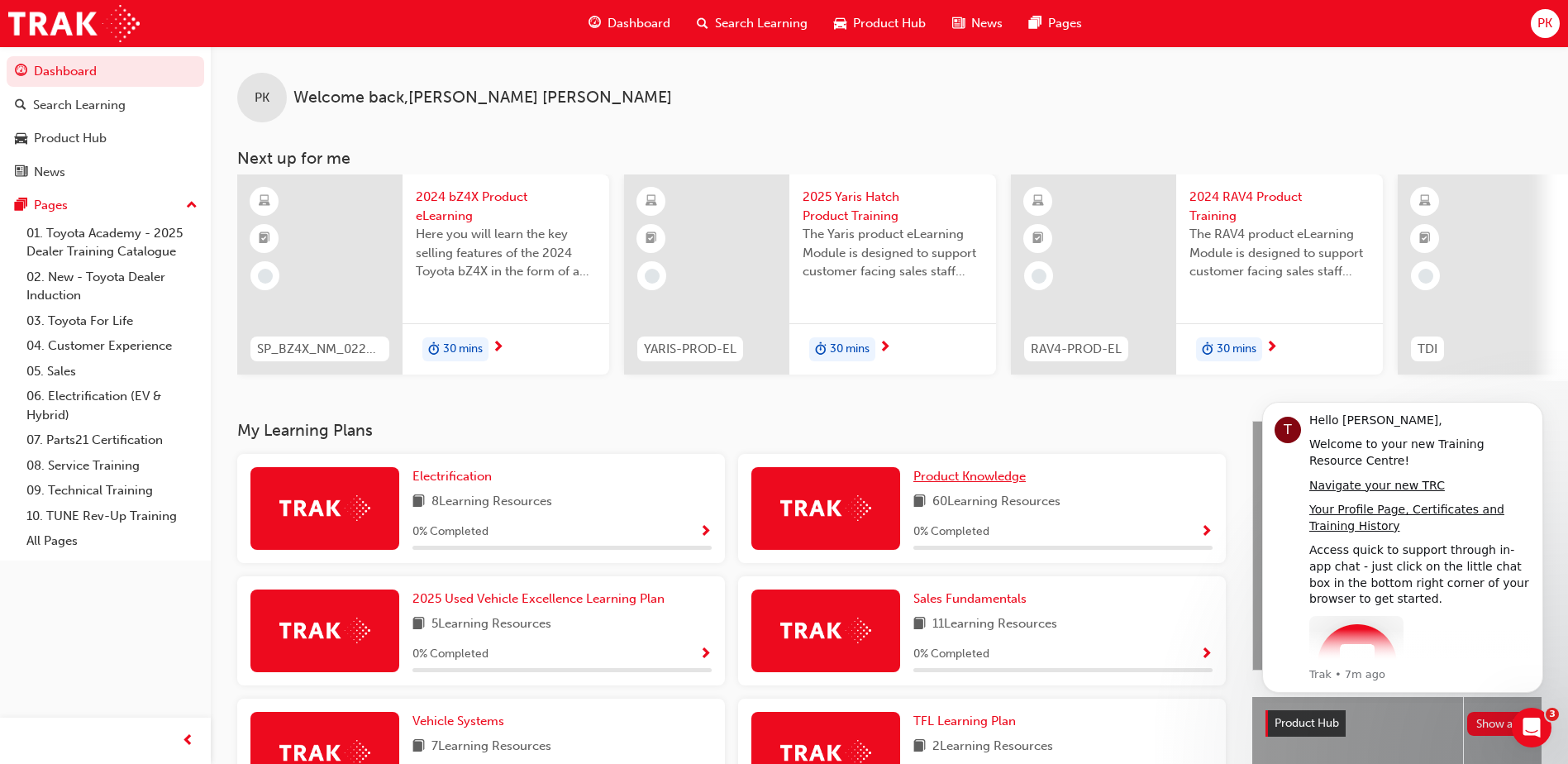
click at [956, 484] on span "Product Knowledge" at bounding box center [970, 476] width 113 height 15
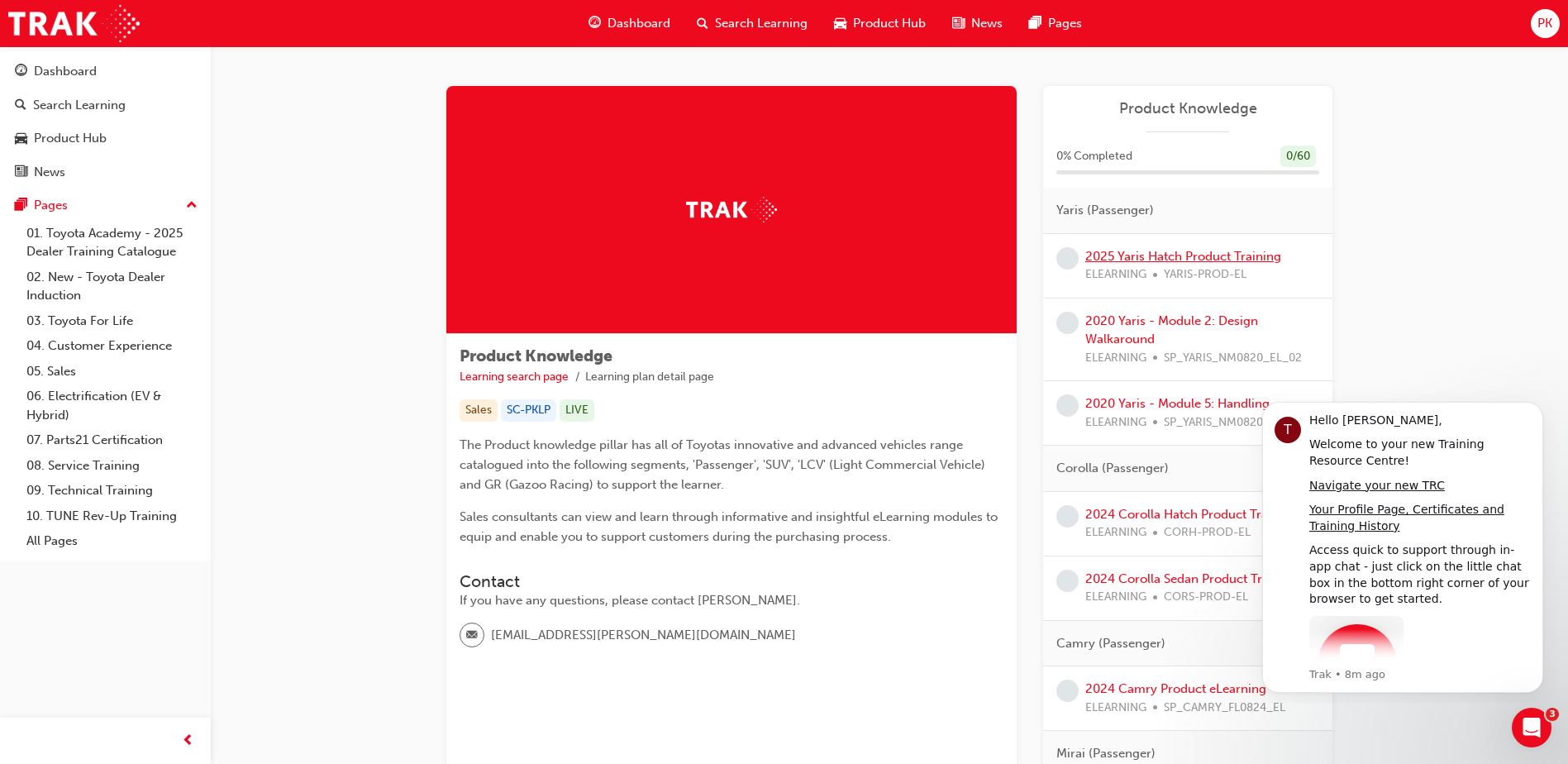
click at [1194, 255] on link "2025 Yaris Hatch Product Training" at bounding box center [1183, 256] width 196 height 15
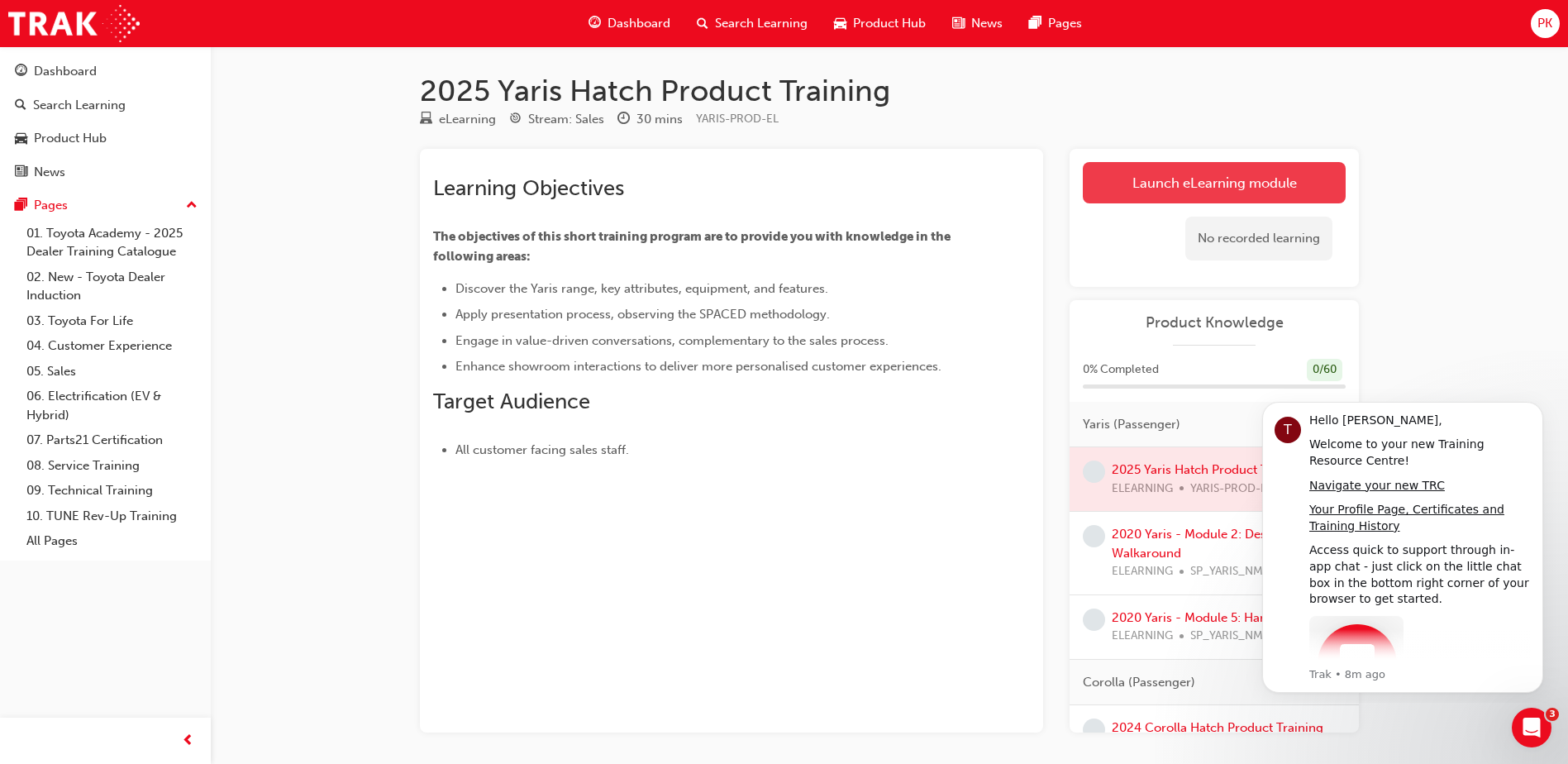
click at [1168, 177] on link "Launch eLearning module" at bounding box center [1214, 182] width 263 height 41
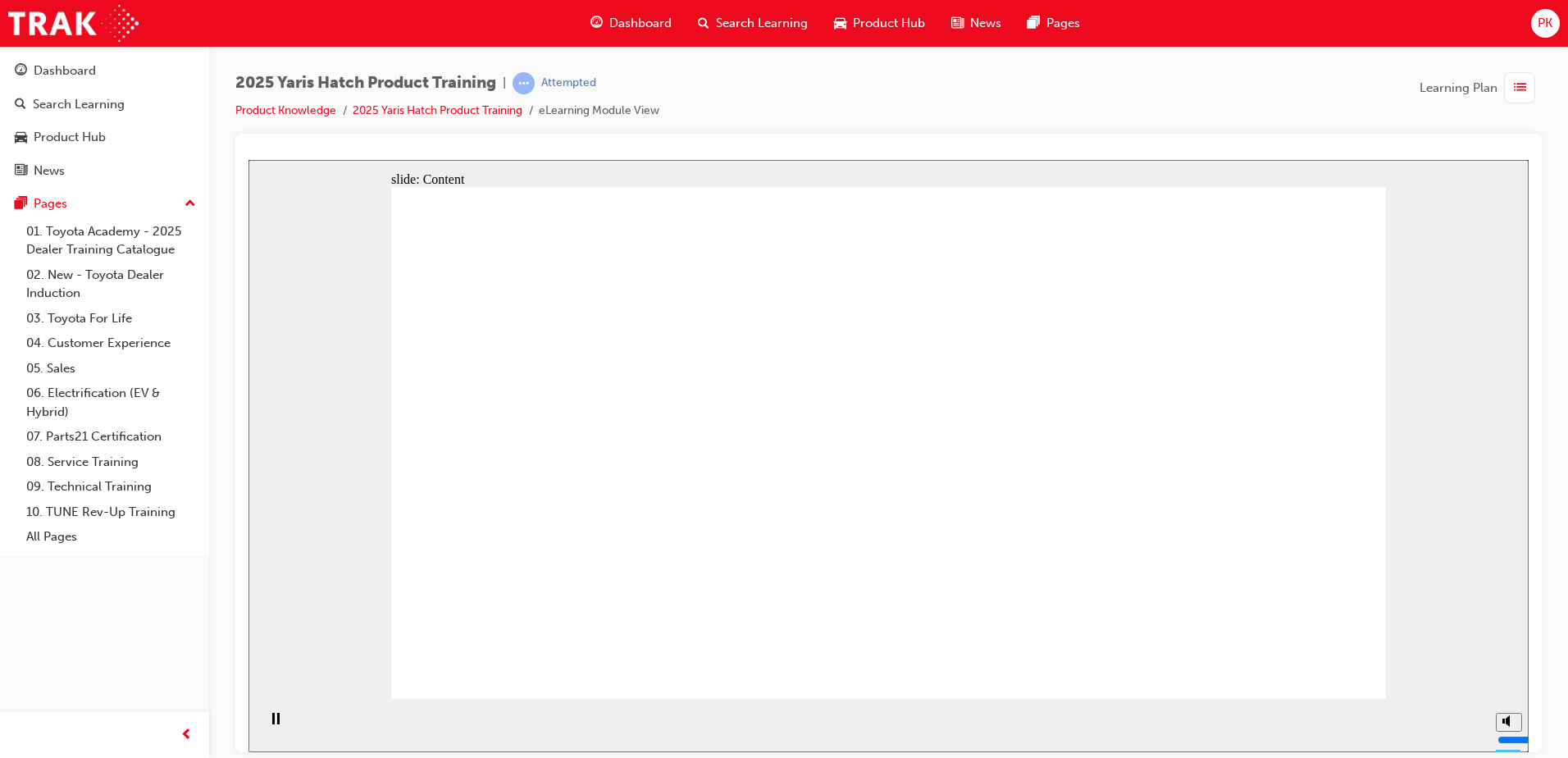
click at [279, 719] on div "Pause (Ctrl+Alt+P)" at bounding box center [276, 726] width 28 height 28
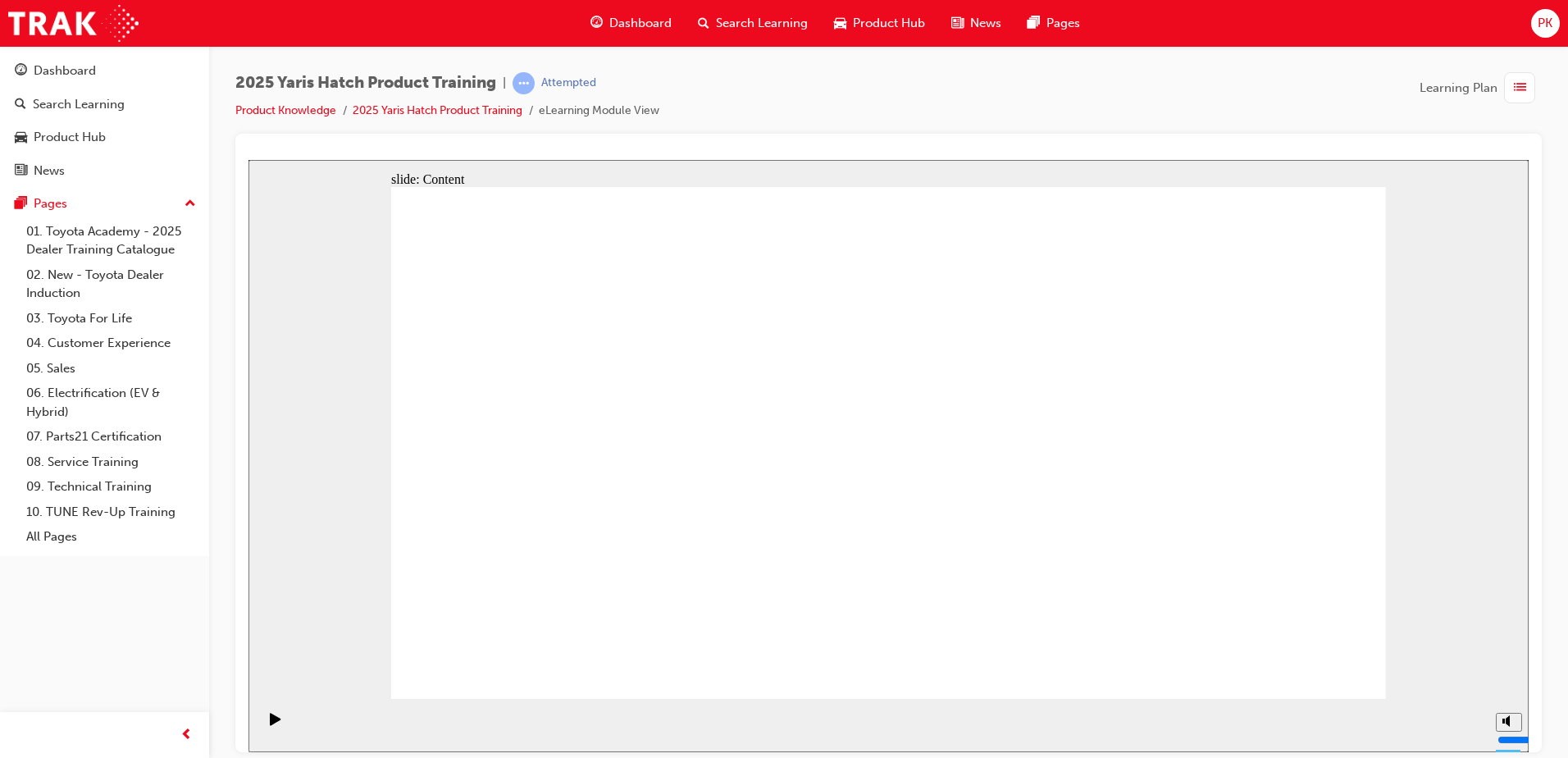
drag, startPoint x: 582, startPoint y: 359, endPoint x: 900, endPoint y: 490, distance: 343.9
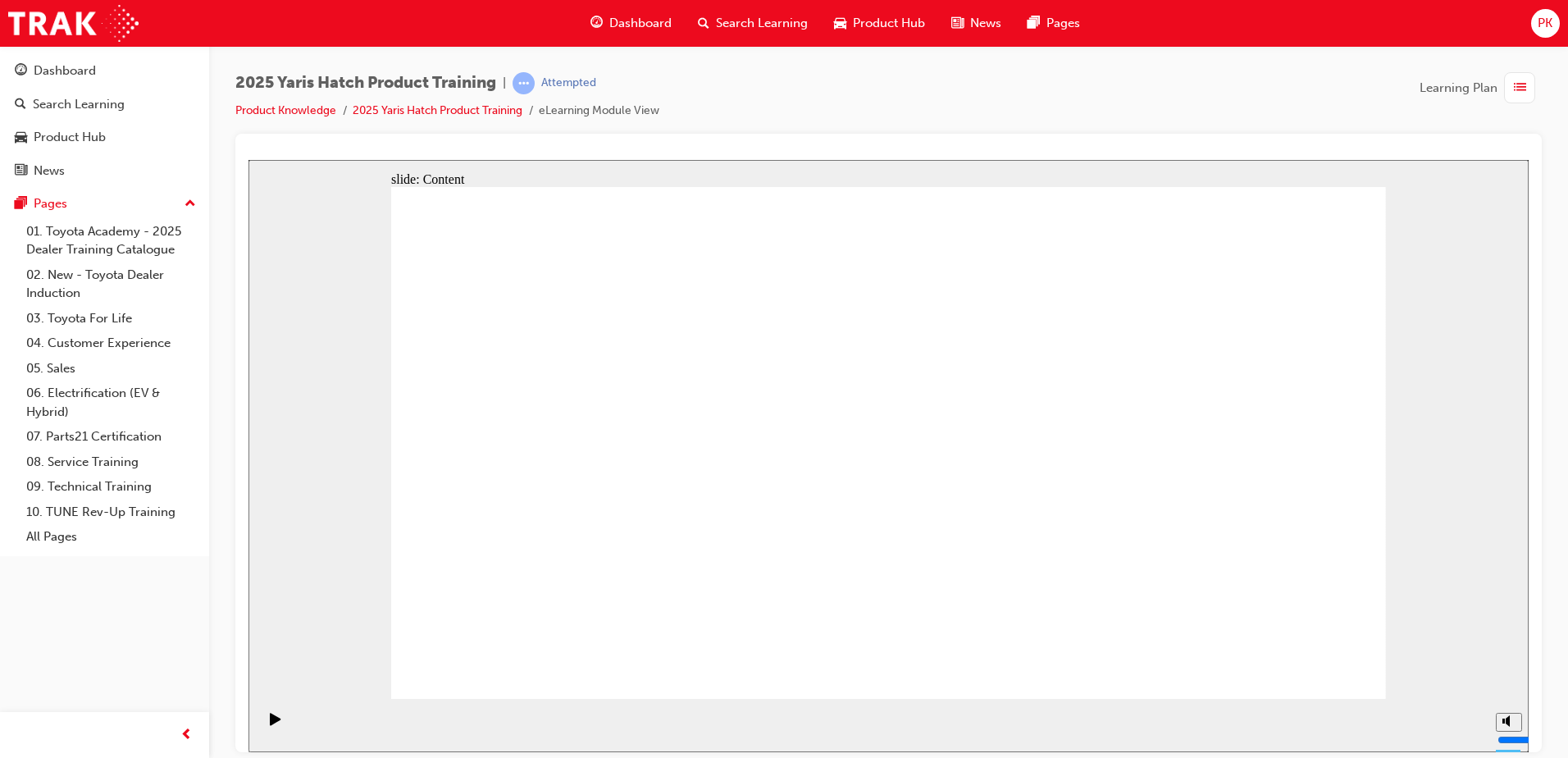
drag, startPoint x: 1263, startPoint y: 580, endPoint x: 1222, endPoint y: 565, distance: 43.7
drag, startPoint x: 1214, startPoint y: 561, endPoint x: 1069, endPoint y: 599, distance: 149.9
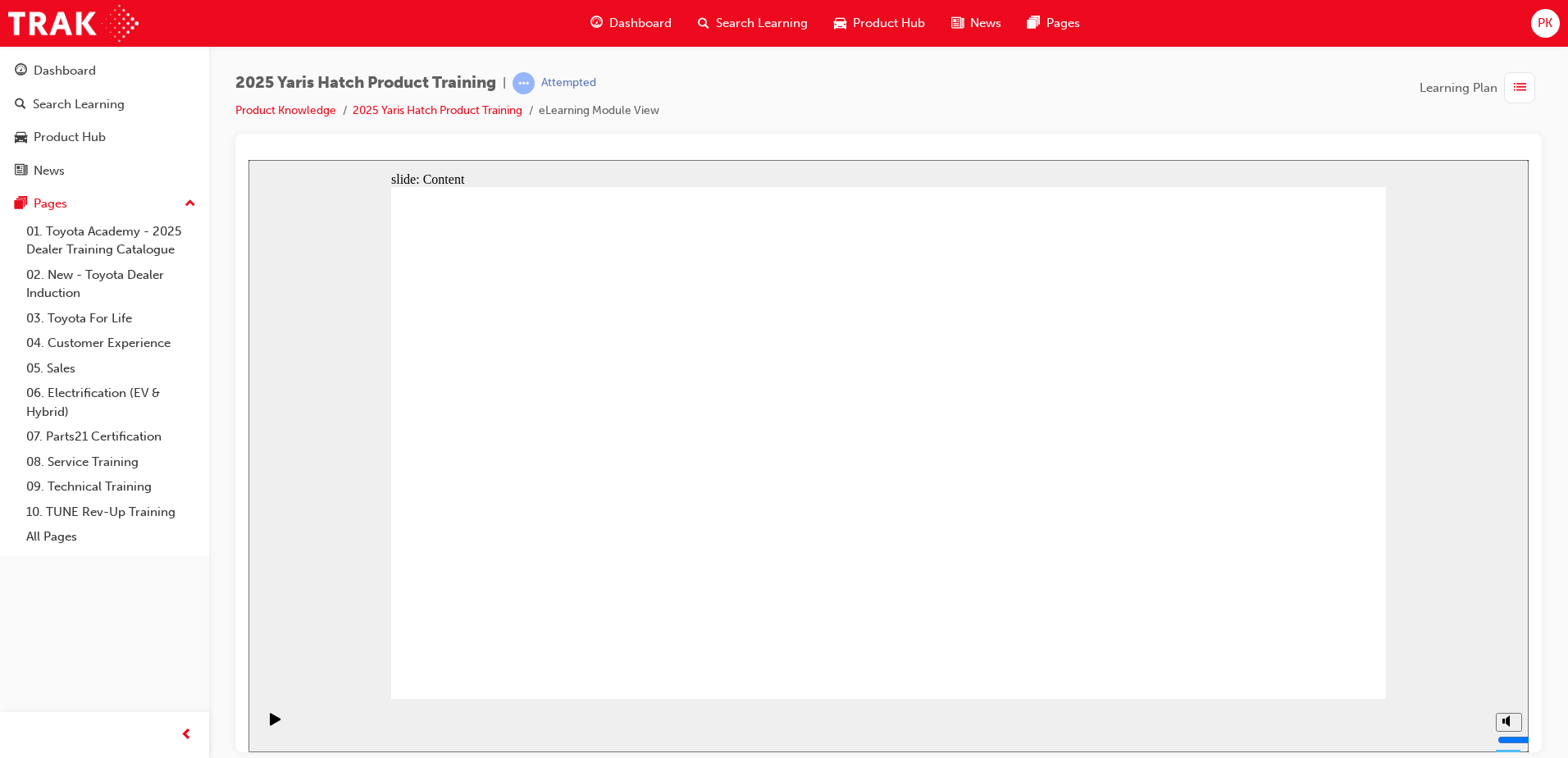
drag, startPoint x: 1049, startPoint y: 241, endPoint x: 968, endPoint y: 237, distance: 81.1
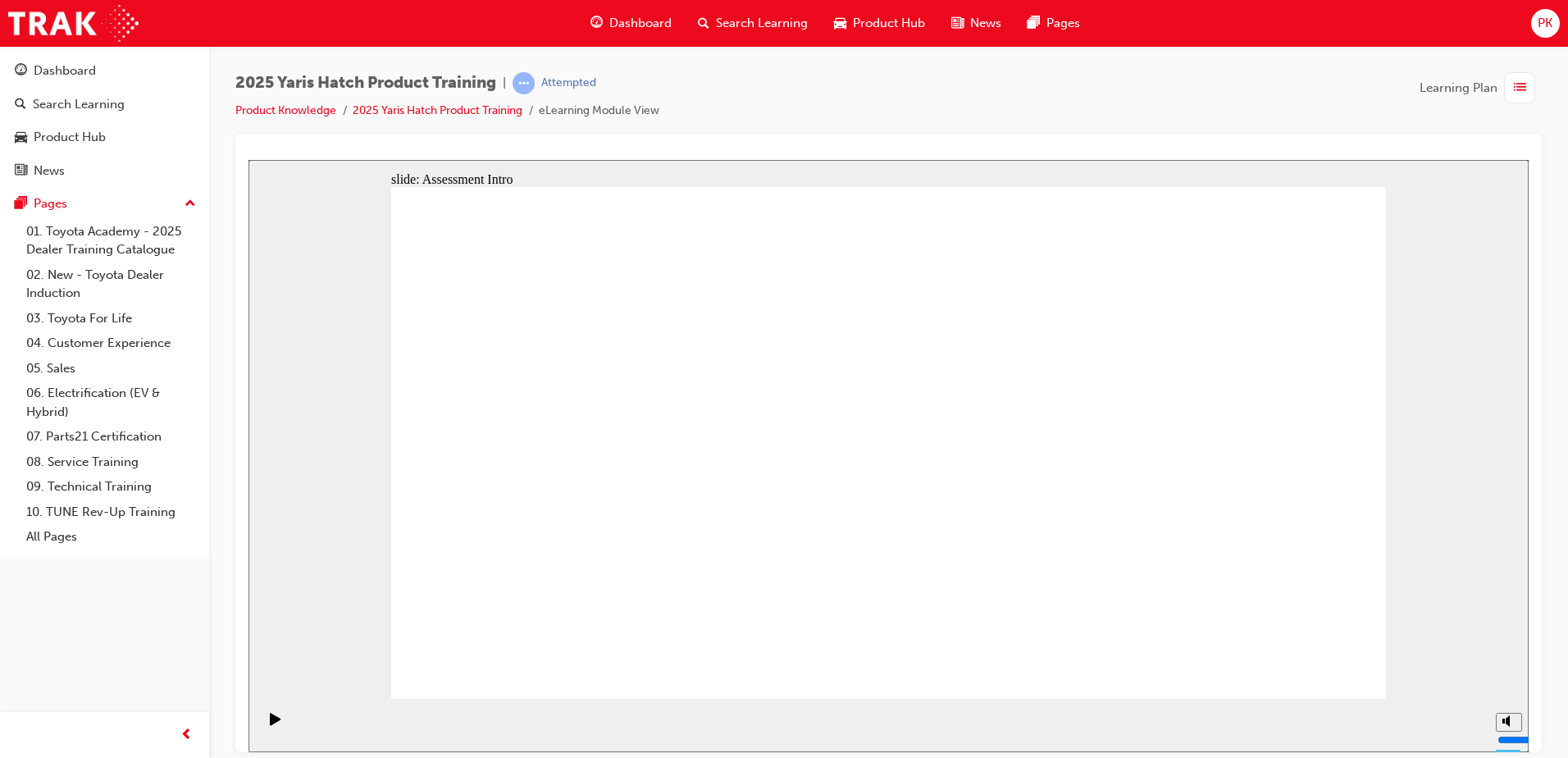
radio input "true"
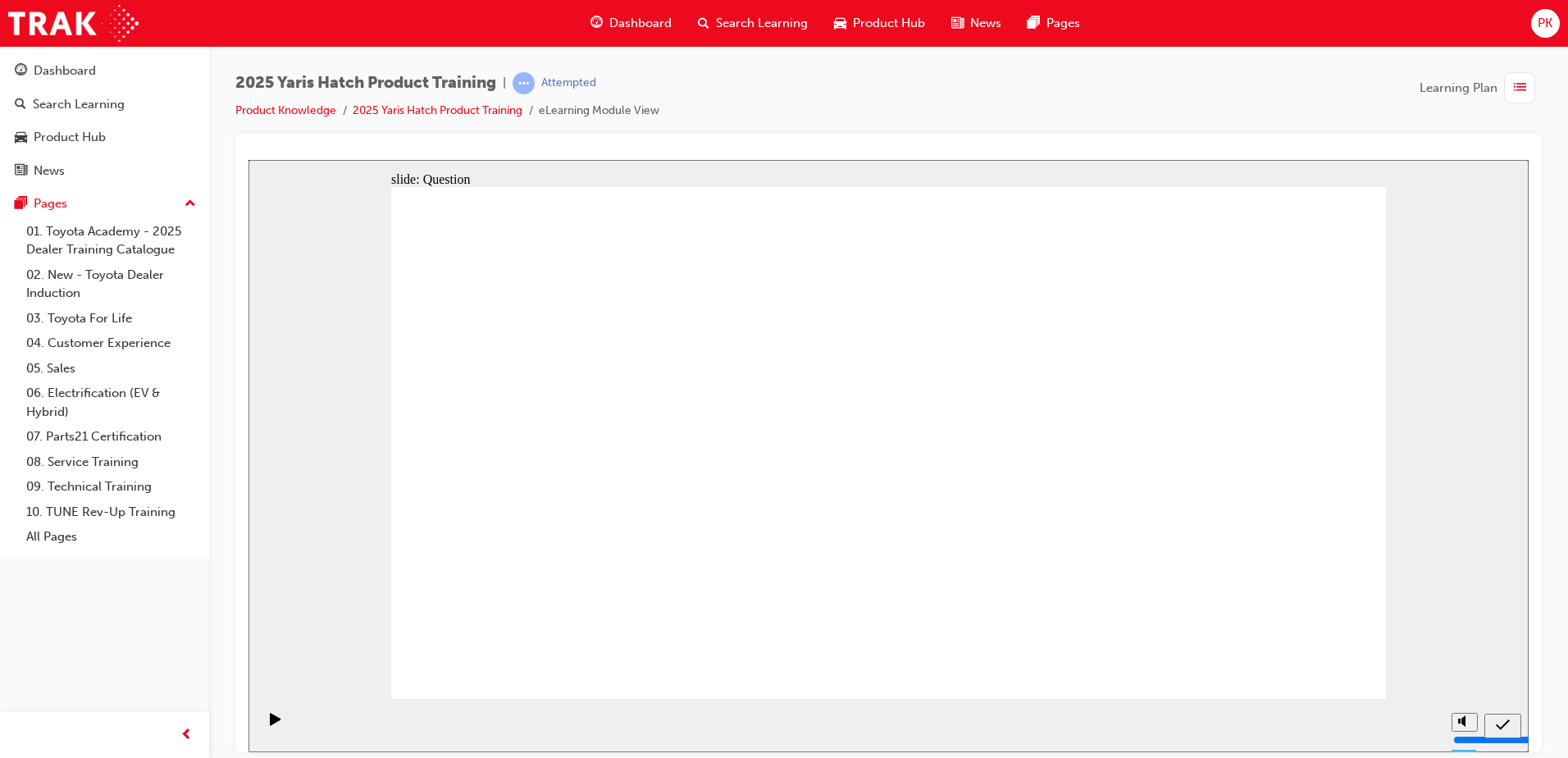
radio input "true"
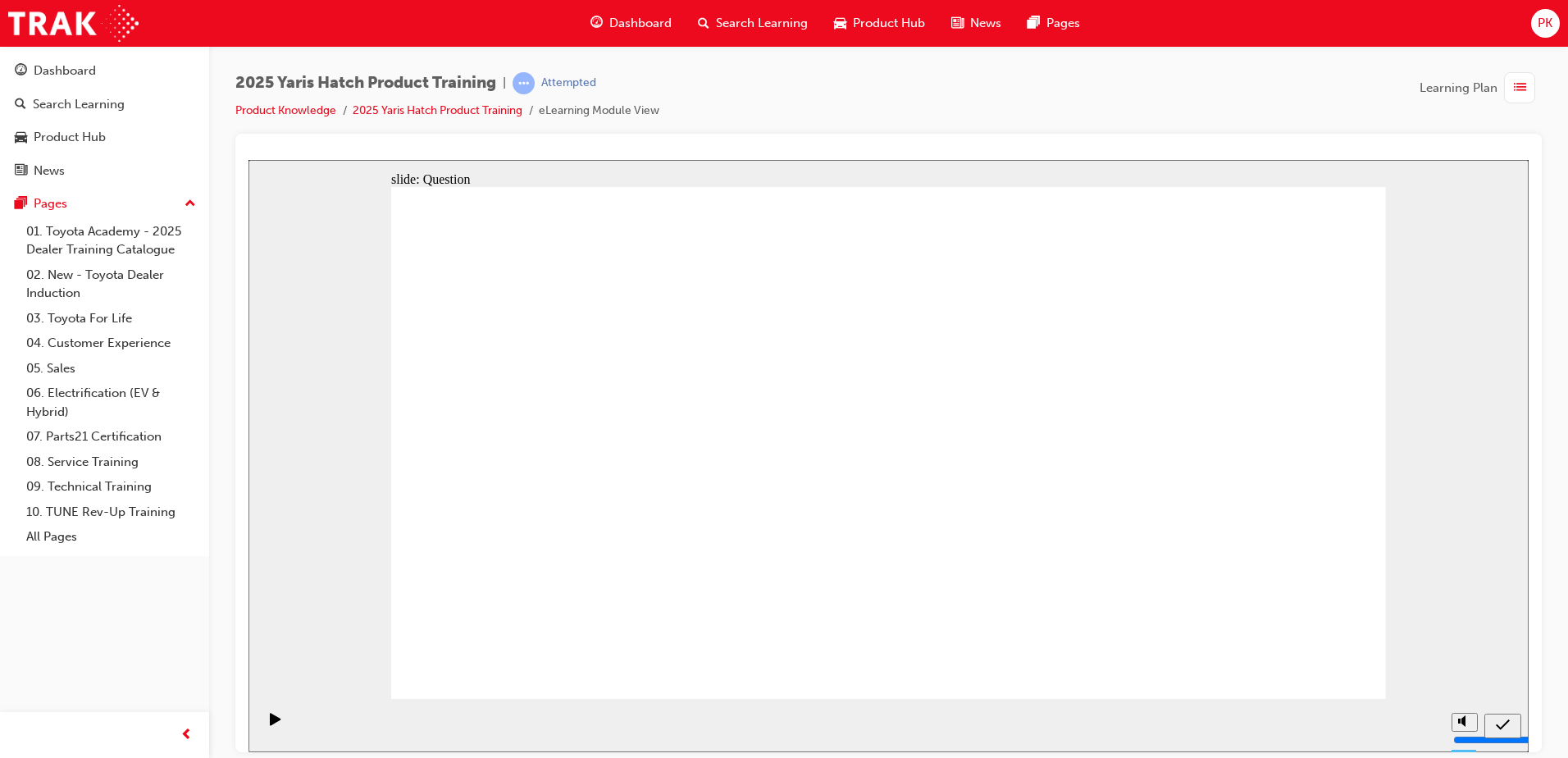
radio input "true"
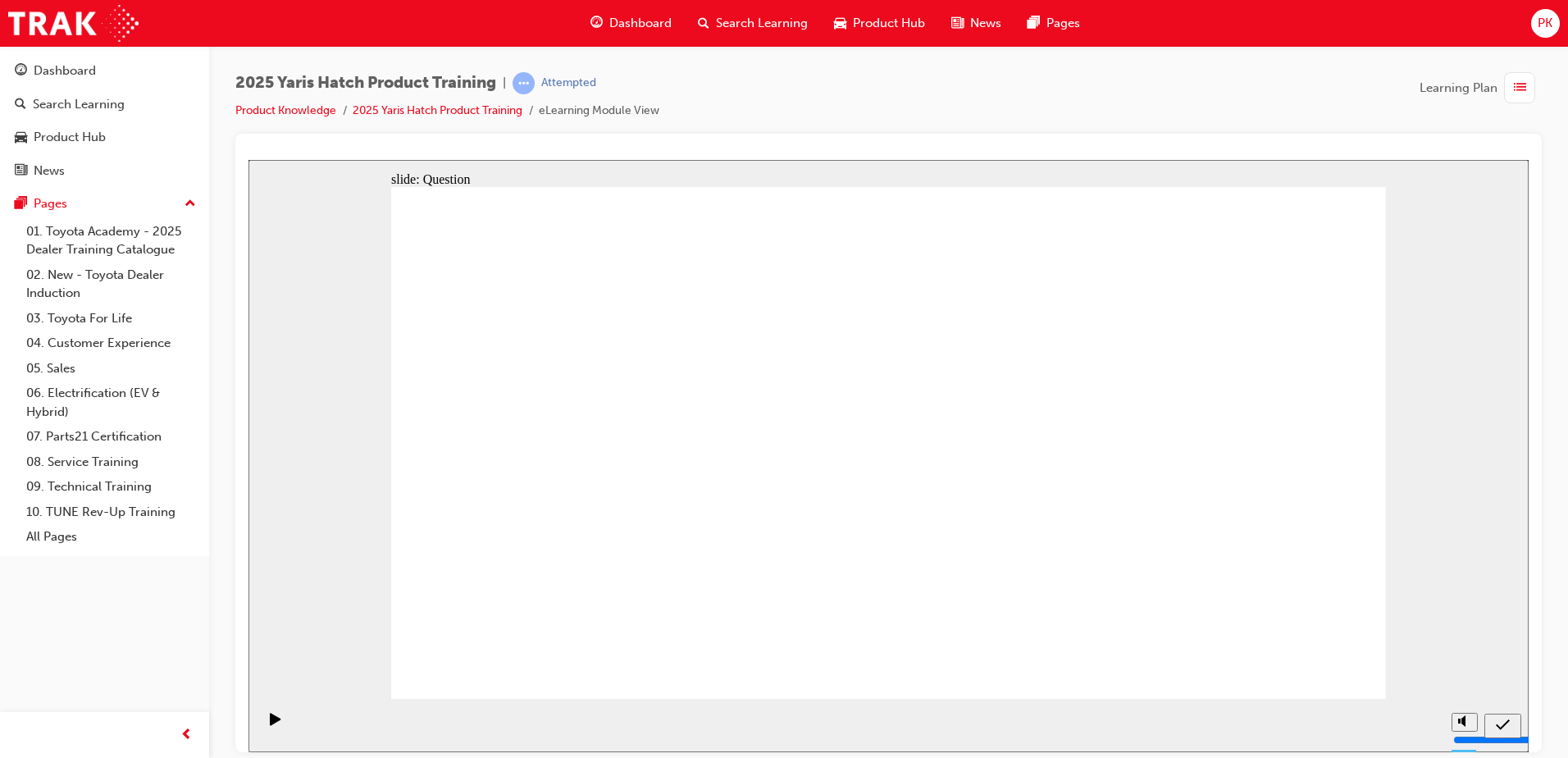
radio input "true"
drag, startPoint x: 1050, startPoint y: 400, endPoint x: 708, endPoint y: 418, distance: 342.5
drag, startPoint x: 691, startPoint y: 359, endPoint x: 1018, endPoint y: 368, distance: 327.1
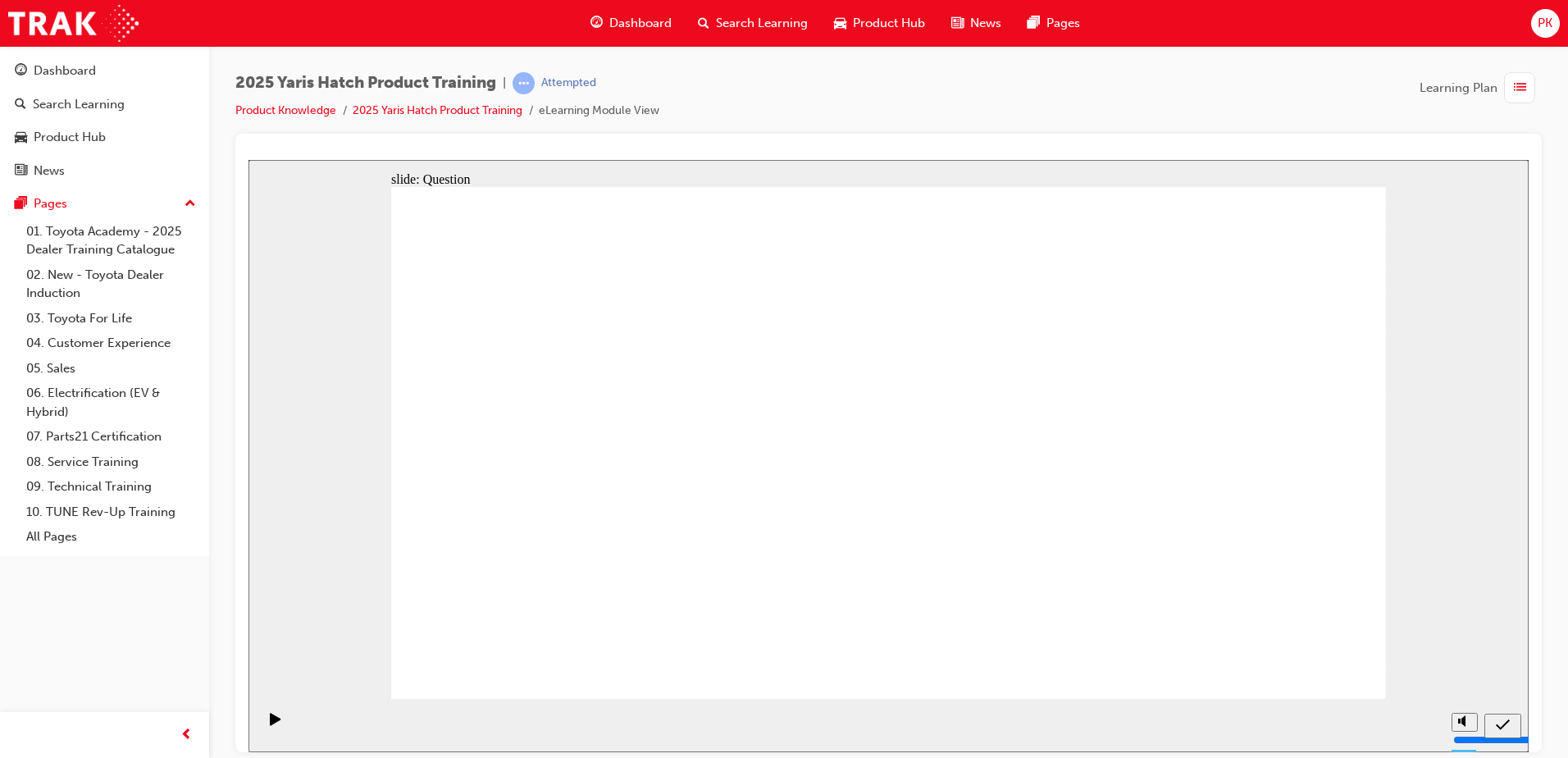
drag, startPoint x: 915, startPoint y: 394, endPoint x: 1100, endPoint y: 404, distance: 185.3
drag, startPoint x: 964, startPoint y: 400, endPoint x: 851, endPoint y: 394, distance: 113.2
drag, startPoint x: 885, startPoint y: 389, endPoint x: 870, endPoint y: 399, distance: 18.0
drag, startPoint x: 876, startPoint y: 439, endPoint x: 463, endPoint y: 472, distance: 414.3
drag, startPoint x: 510, startPoint y: 396, endPoint x: 851, endPoint y: 394, distance: 341.0
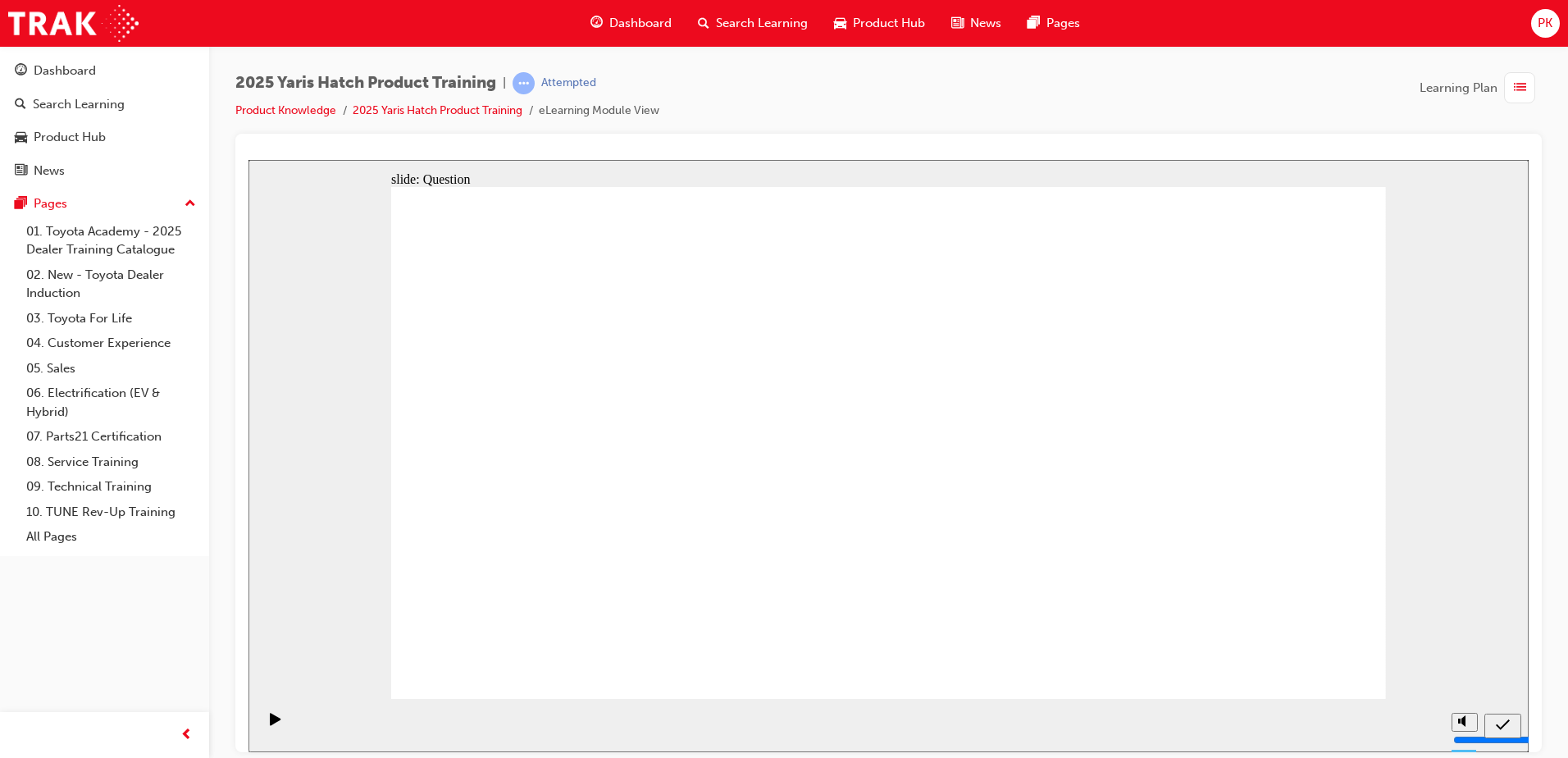
drag, startPoint x: 533, startPoint y: 551, endPoint x: 533, endPoint y: 408, distance: 143.0
drag, startPoint x: 1194, startPoint y: 422, endPoint x: 885, endPoint y: 310, distance: 328.7
drag, startPoint x: 852, startPoint y: 401, endPoint x: 1181, endPoint y: 424, distance: 329.8
drag, startPoint x: 1208, startPoint y: 425, endPoint x: 1235, endPoint y: 421, distance: 27.3
drag, startPoint x: 979, startPoint y: 304, endPoint x: 906, endPoint y: 427, distance: 143.0
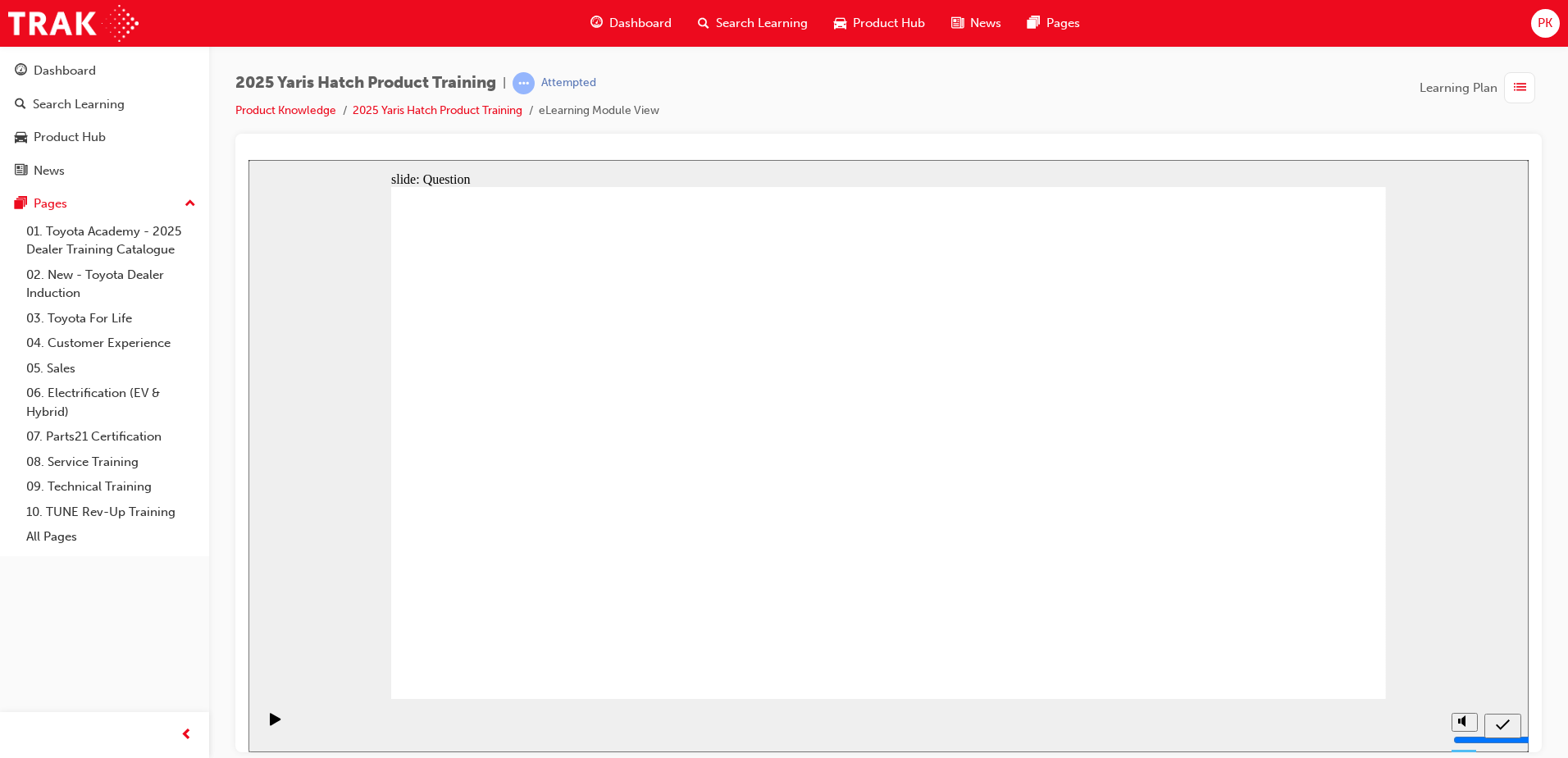
drag, startPoint x: 904, startPoint y: 427, endPoint x: 897, endPoint y: 437, distance: 12.2
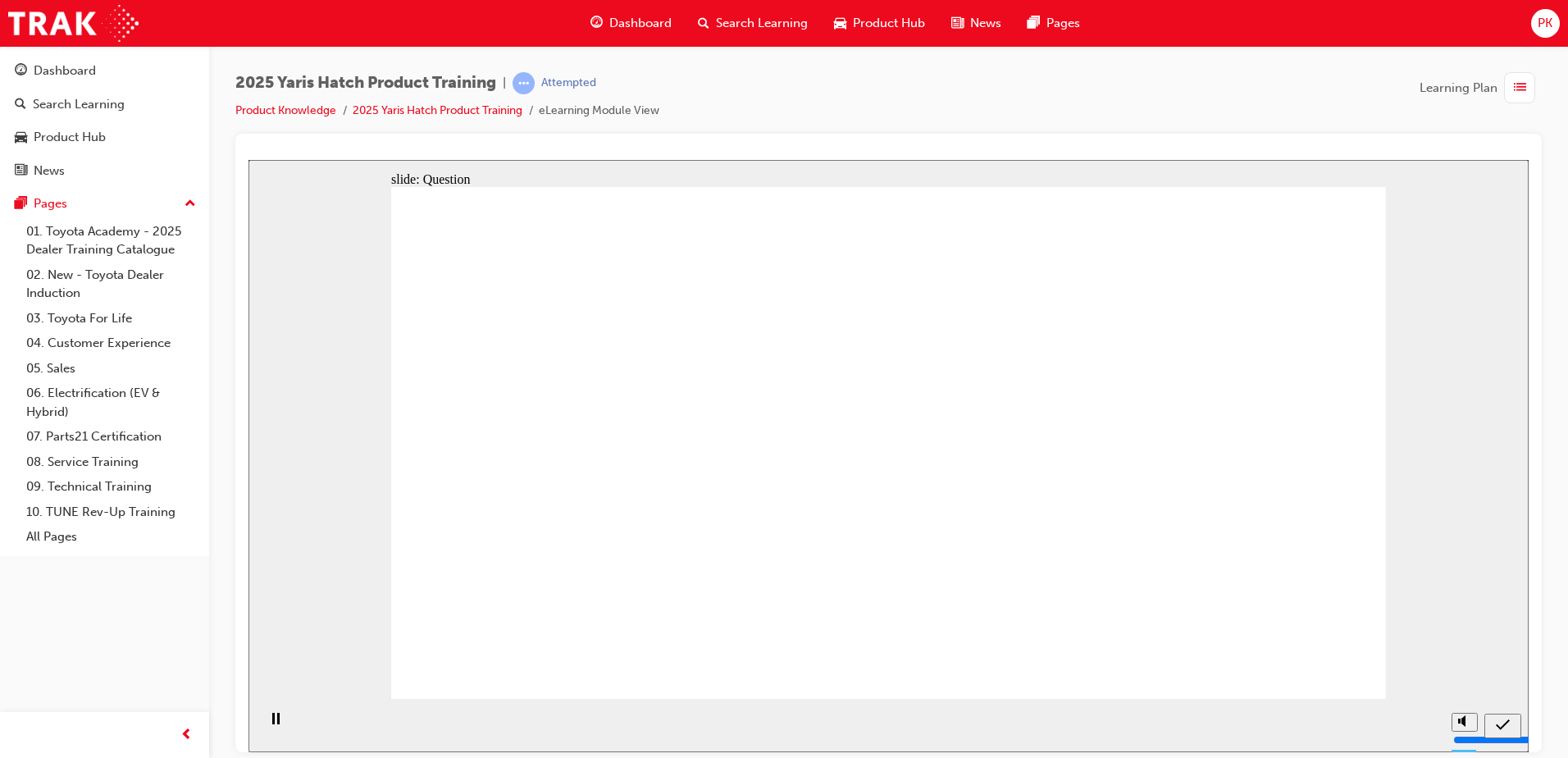
radio input "true"
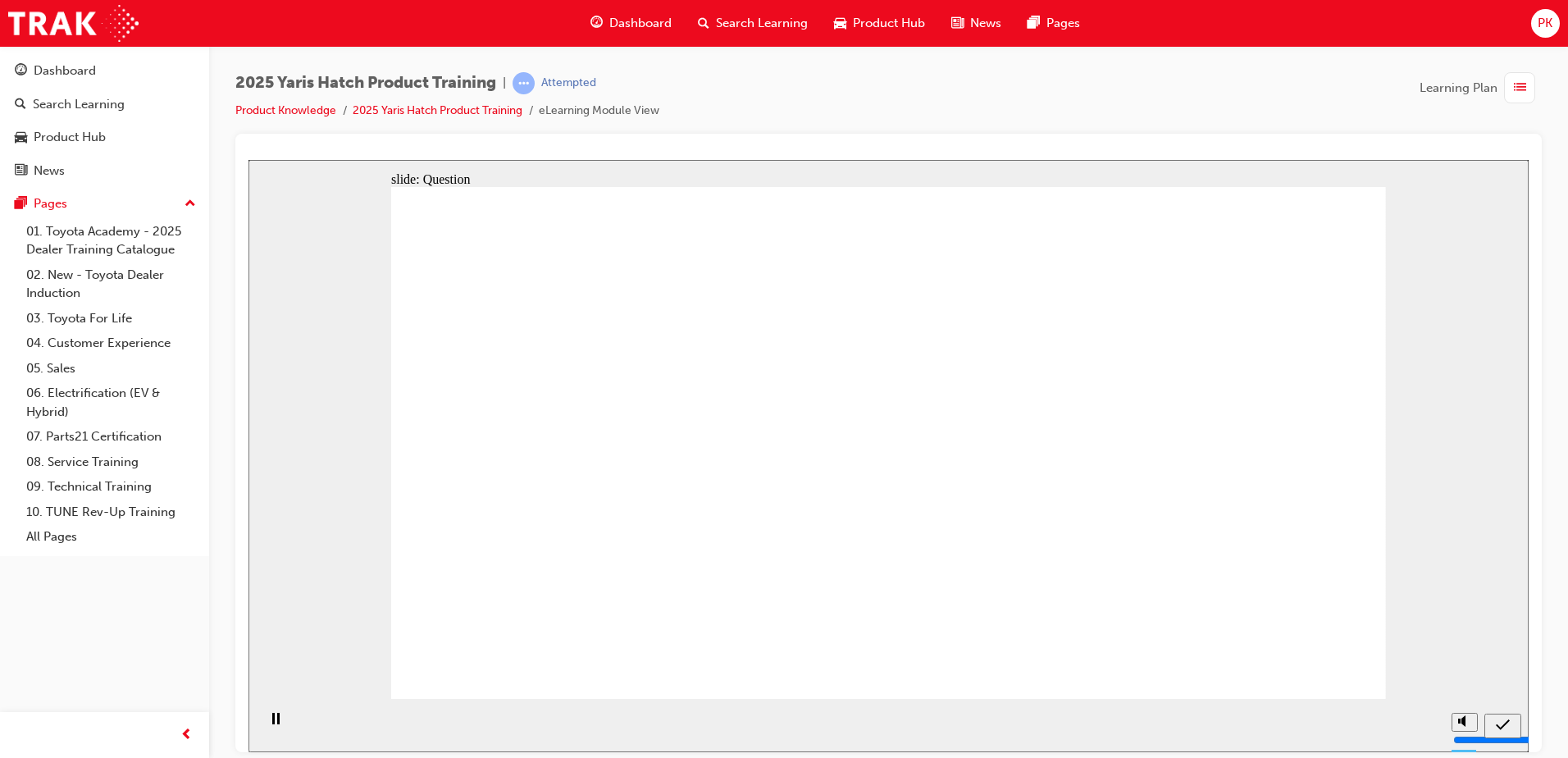
radio input "true"
